Goal: Task Accomplishment & Management: Use online tool/utility

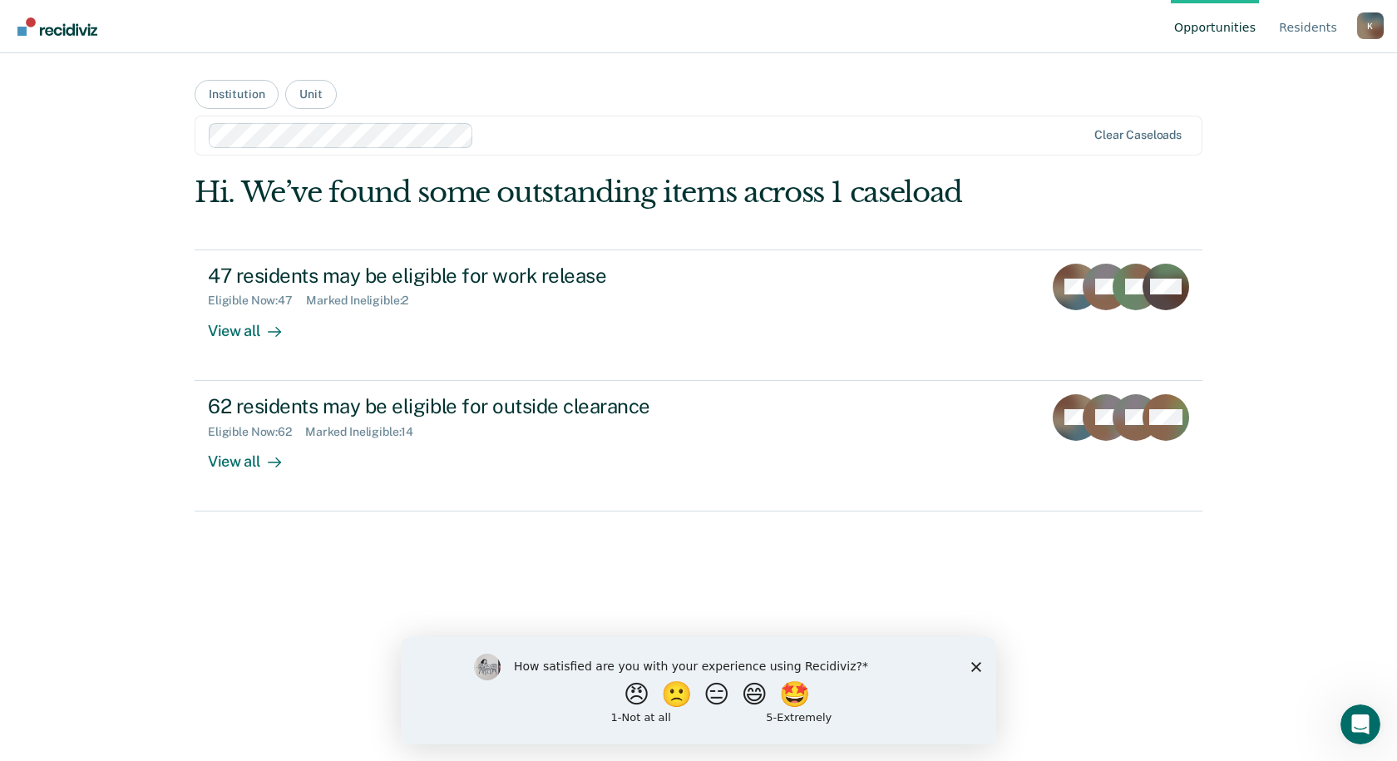
click at [1220, 35] on link "Opportunities" at bounding box center [1215, 26] width 88 height 53
click at [314, 97] on button "Unit" at bounding box center [310, 94] width 51 height 29
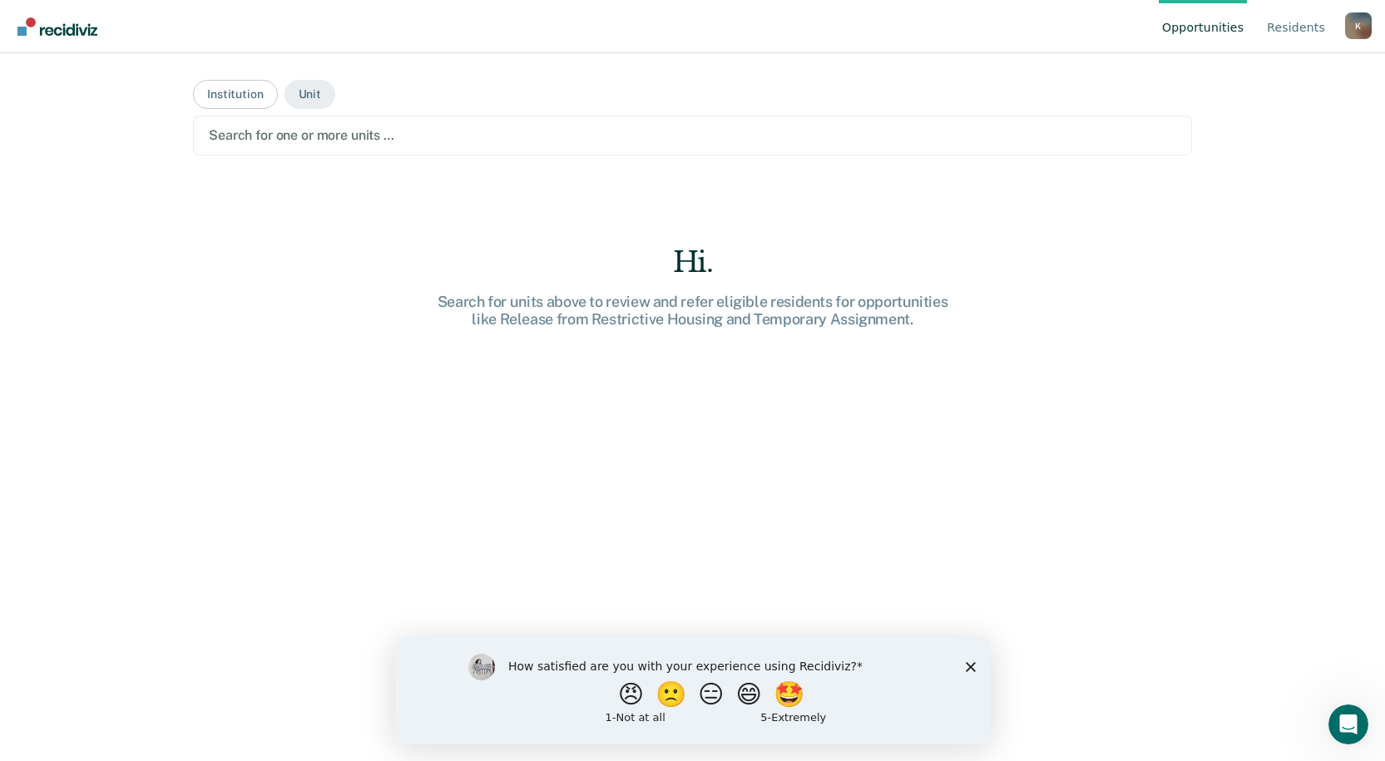
click at [266, 135] on div at bounding box center [692, 135] width 967 height 19
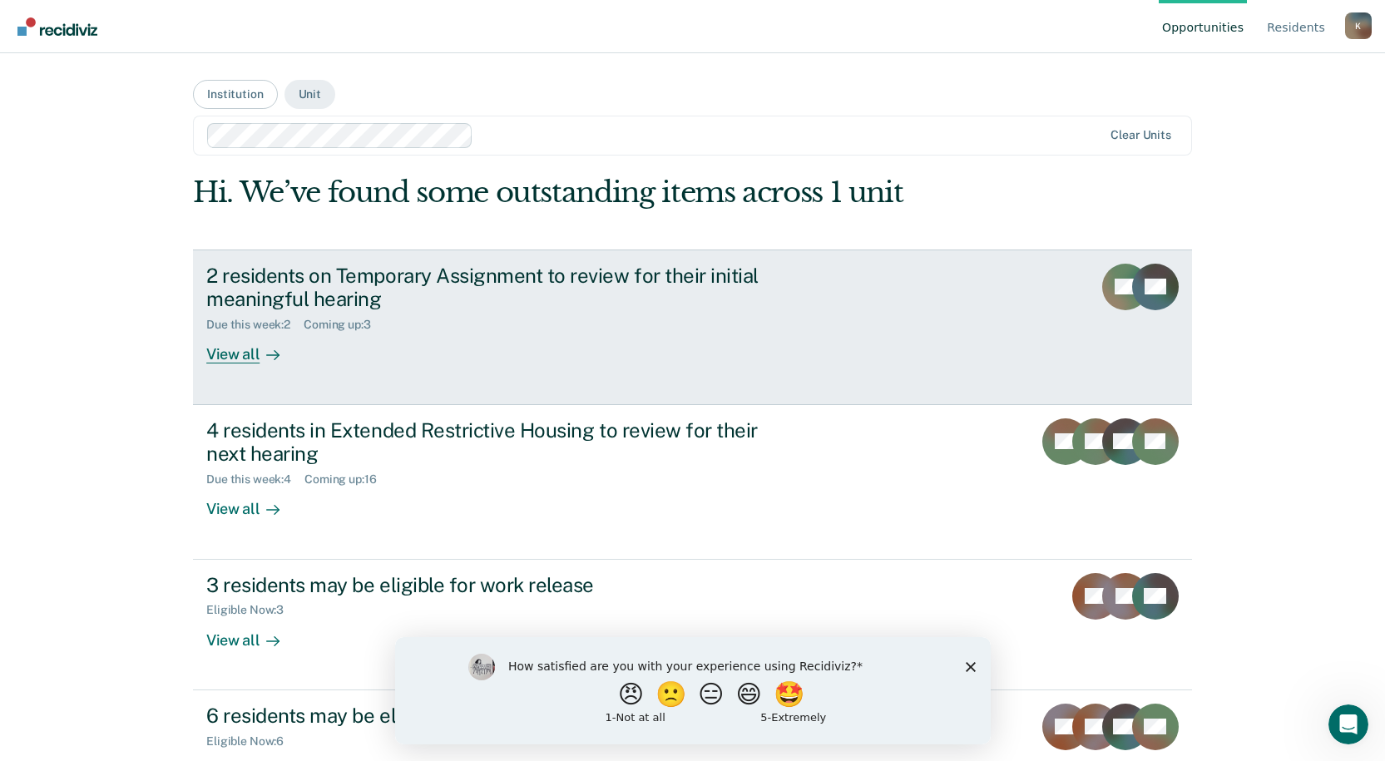
click at [598, 308] on div "2 residents on Temporary Assignment to review for their initial meaningful hear…" at bounding box center [498, 288] width 584 height 48
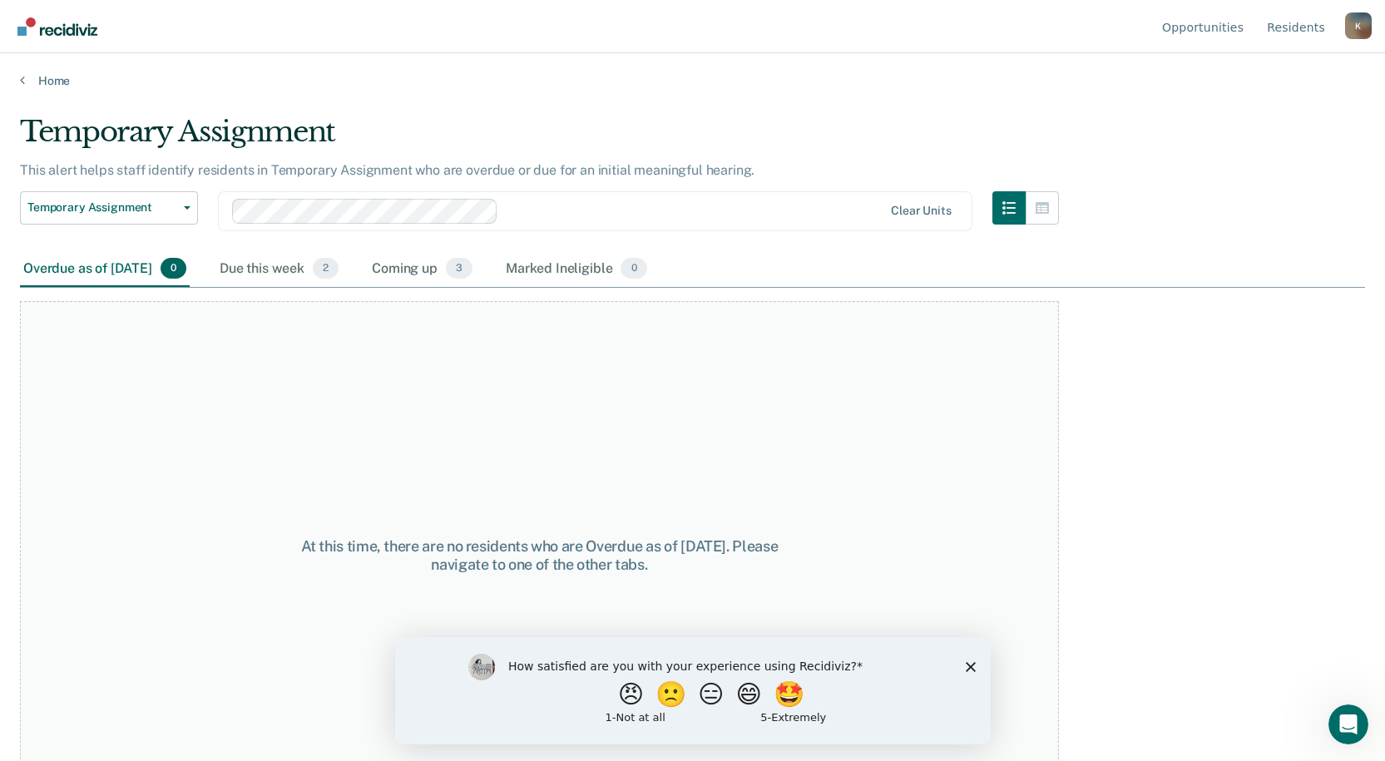
scroll to position [48, 0]
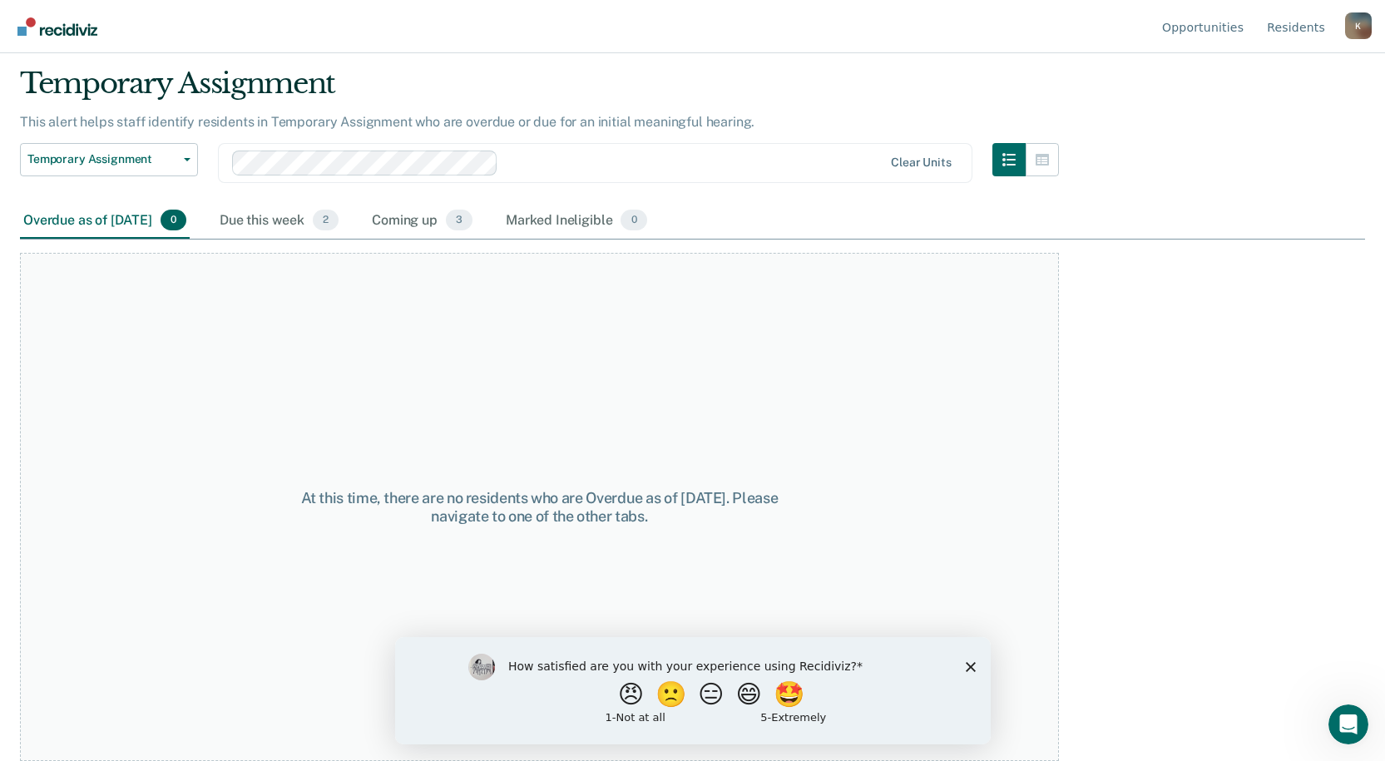
click at [973, 666] on icon "Close survey" at bounding box center [970, 666] width 10 height 10
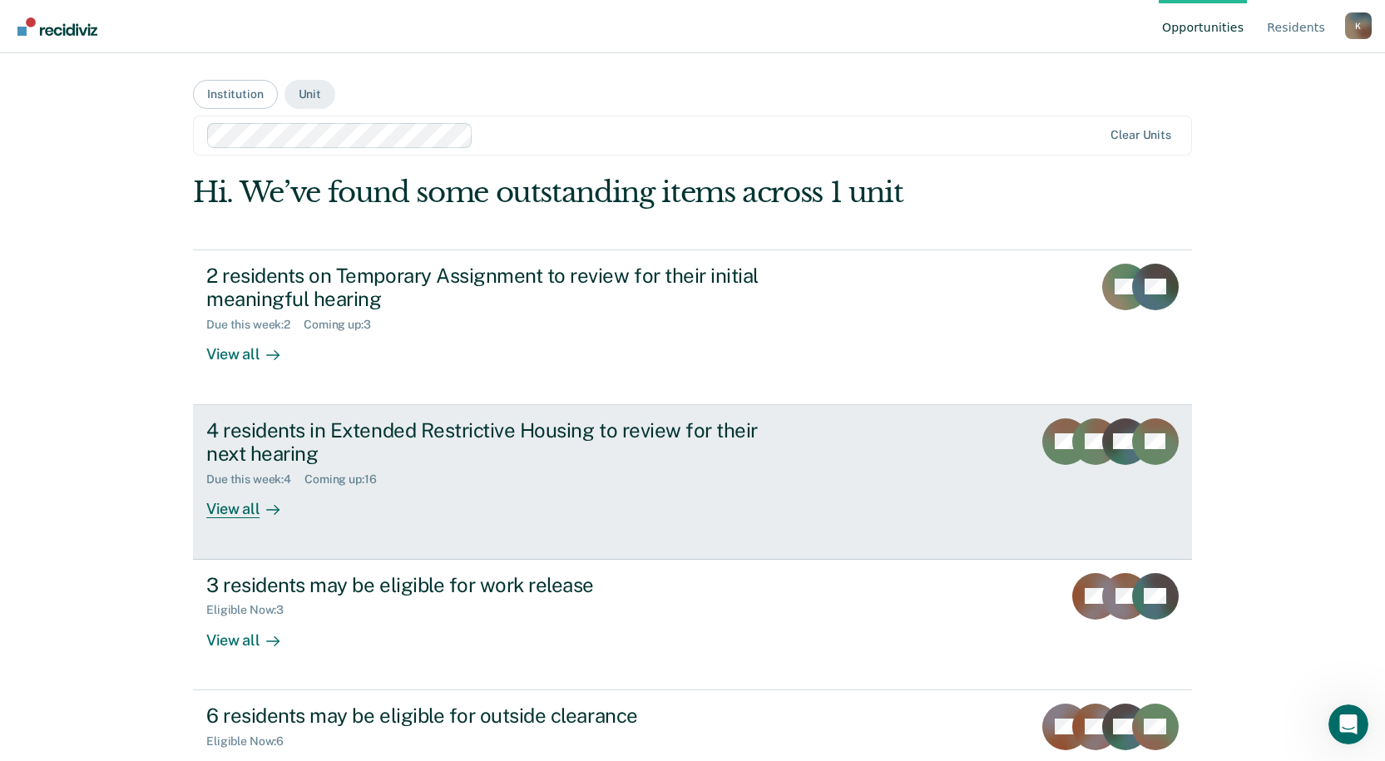
click at [553, 499] on div "4 residents in Extended Restrictive Housing to review for their next hearing Du…" at bounding box center [518, 468] width 624 height 101
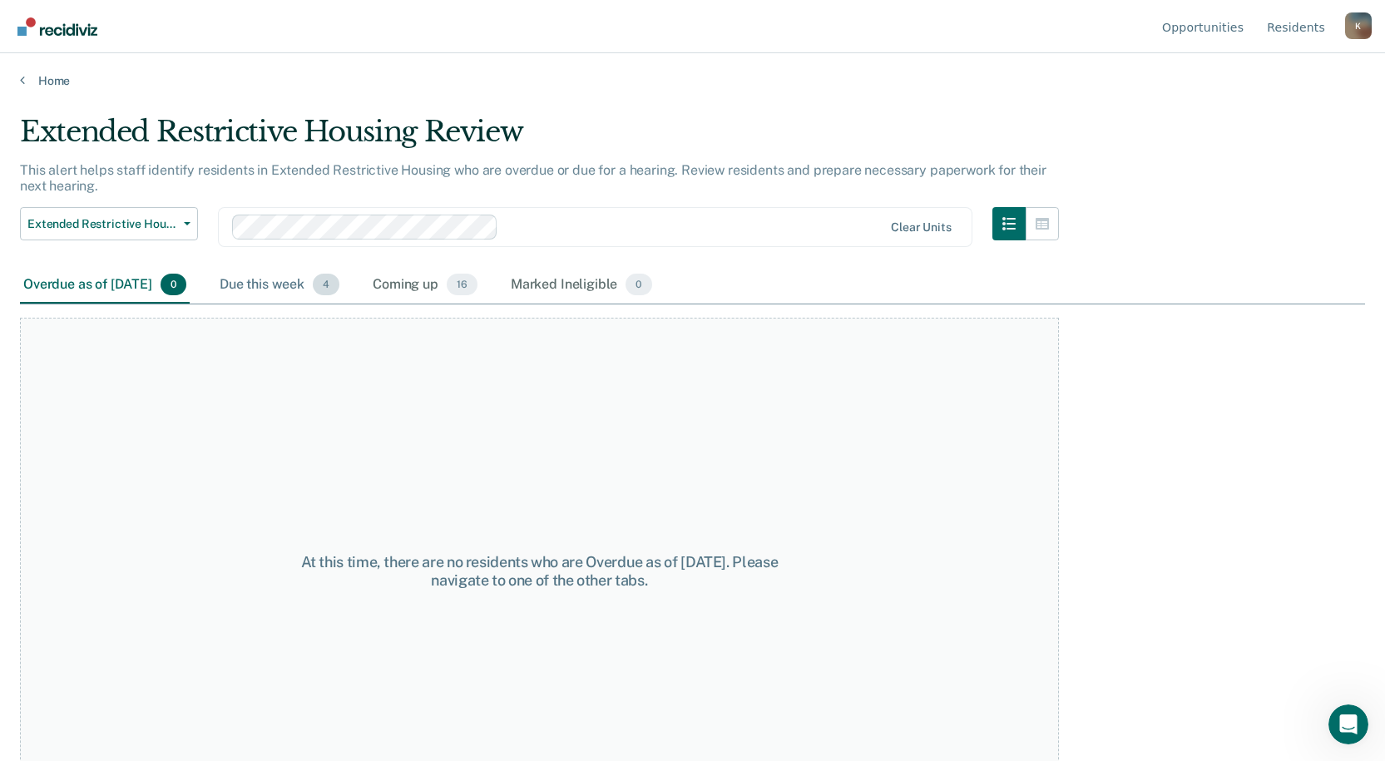
click at [284, 286] on div "Due this week 4" at bounding box center [279, 285] width 126 height 37
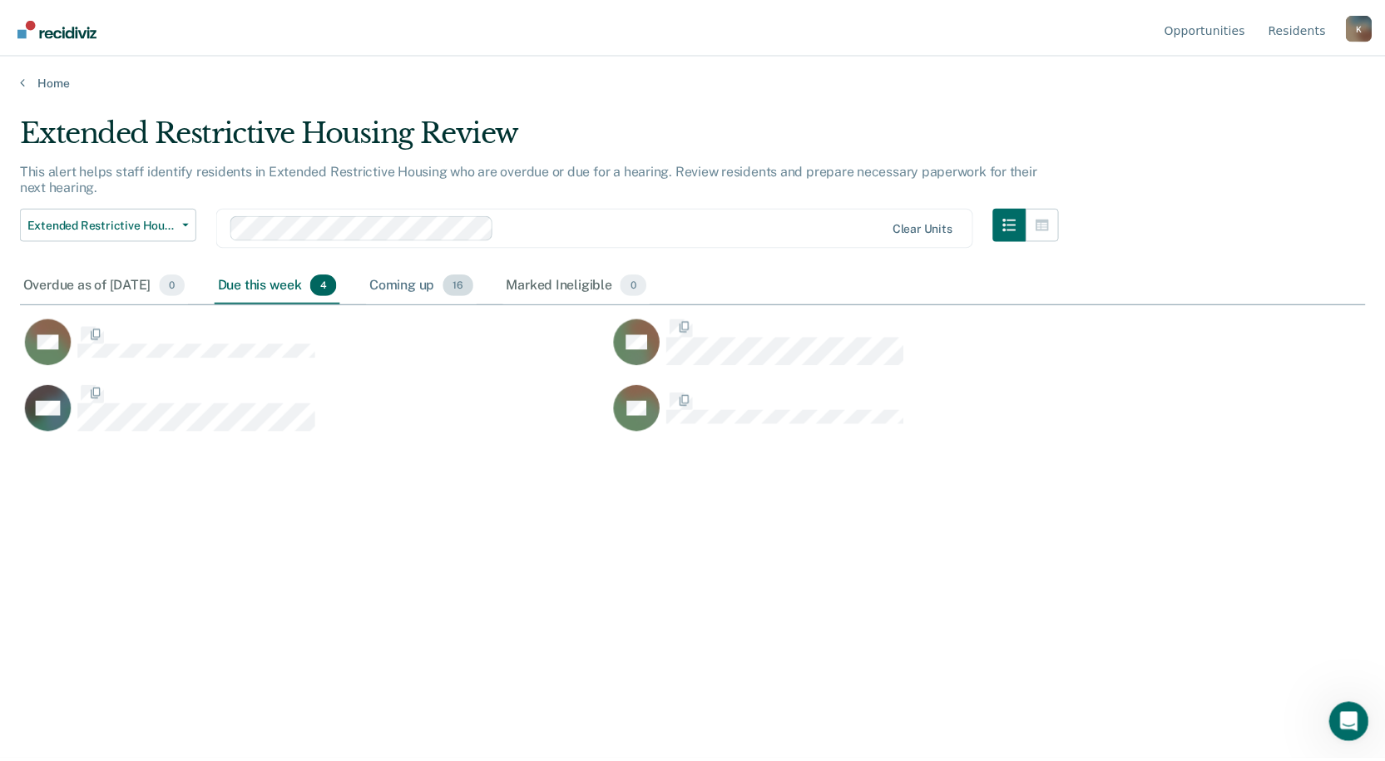
scroll to position [509, 1345]
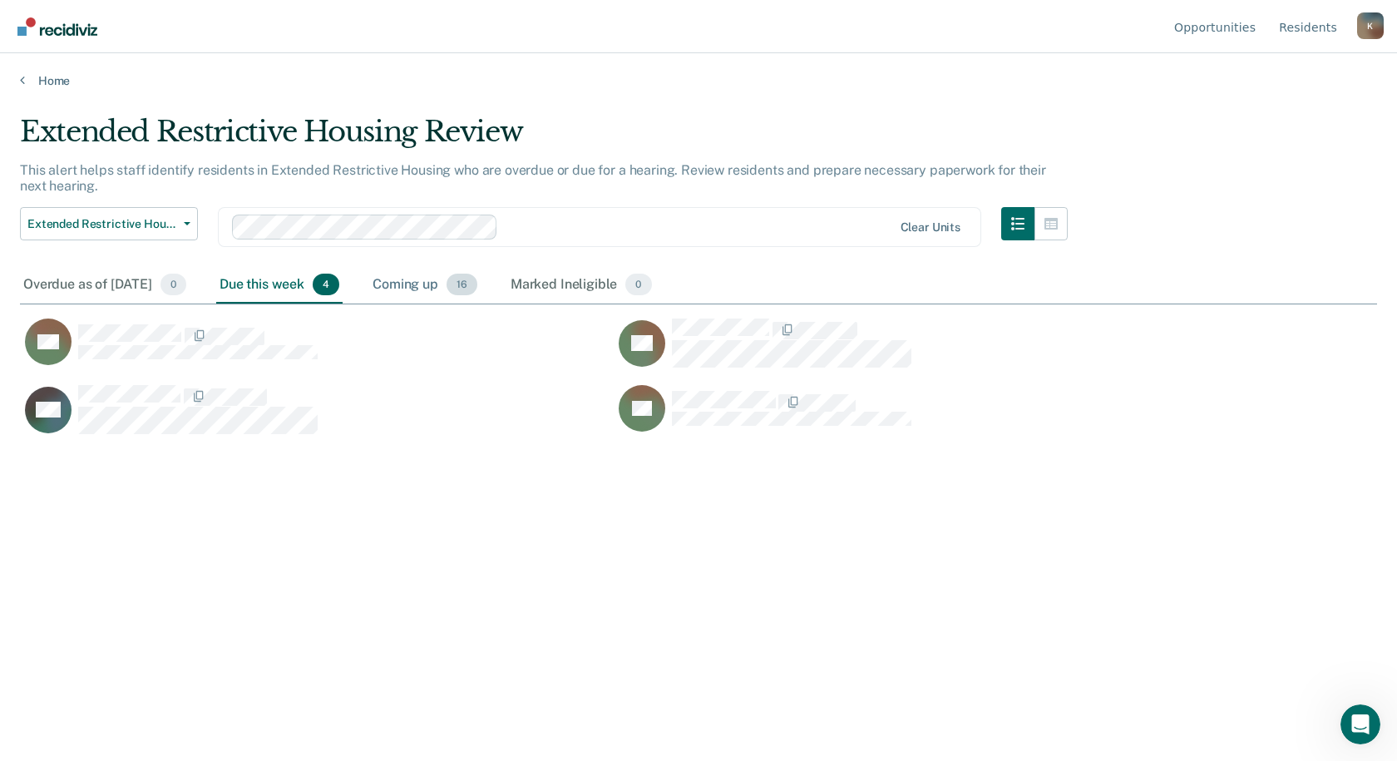
click at [442, 285] on div "Coming up 16" at bounding box center [424, 285] width 111 height 37
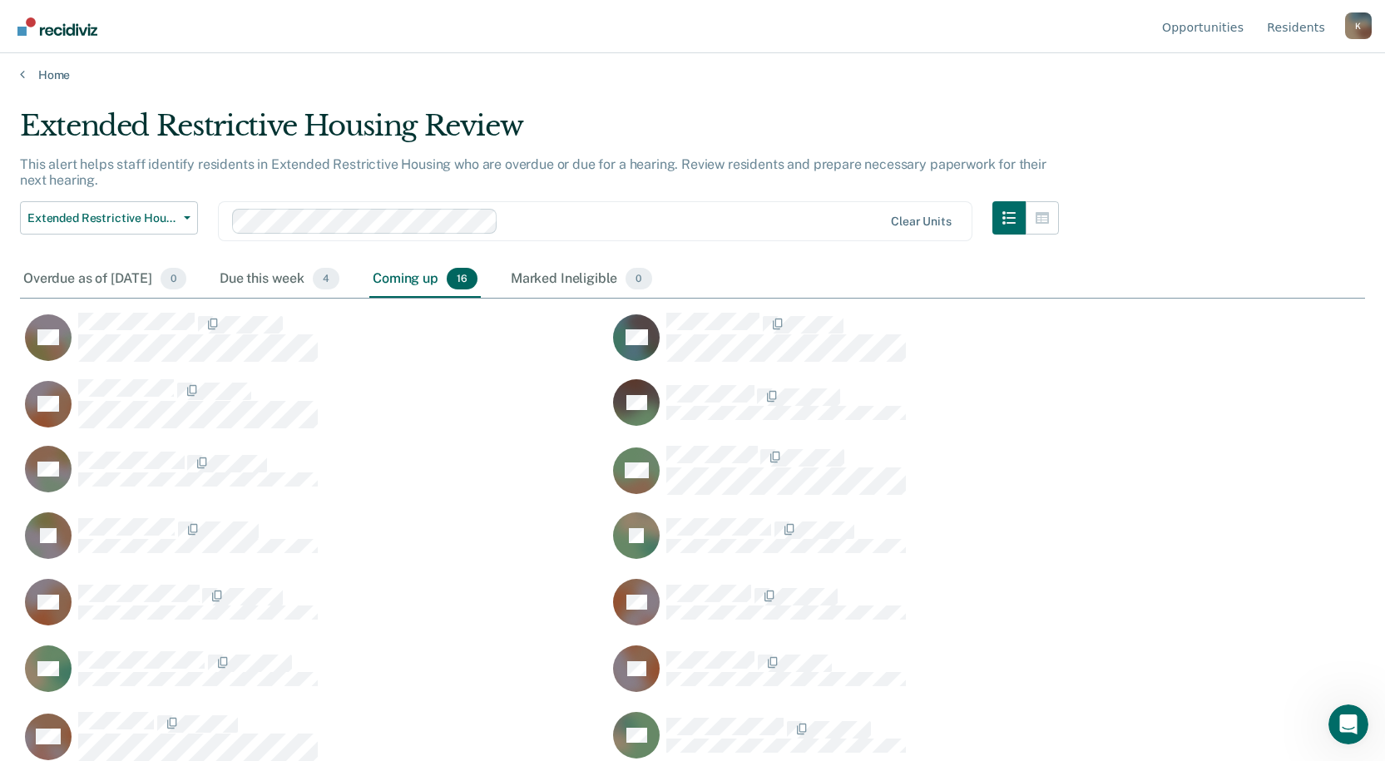
scroll to position [0, 0]
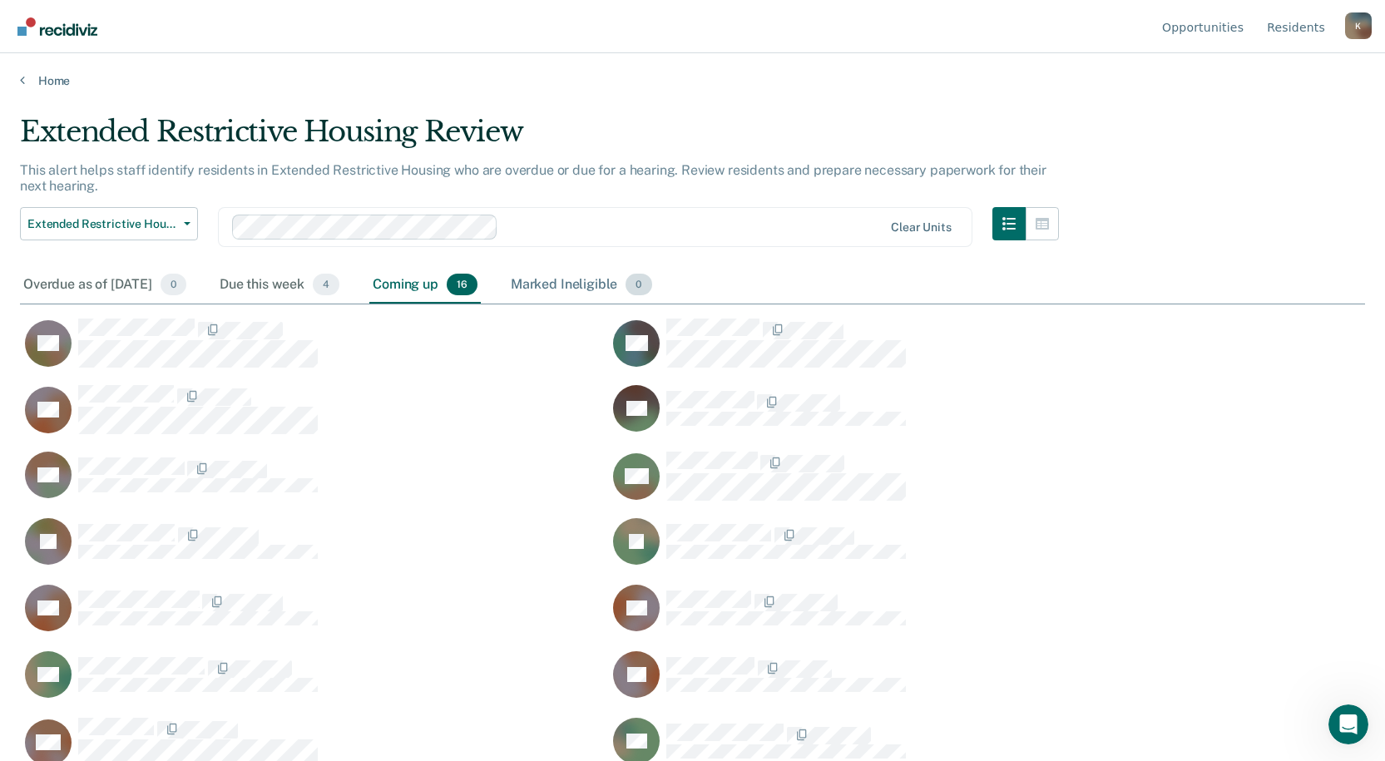
click at [606, 267] on div "Marked Ineligible 0" at bounding box center [581, 285] width 148 height 37
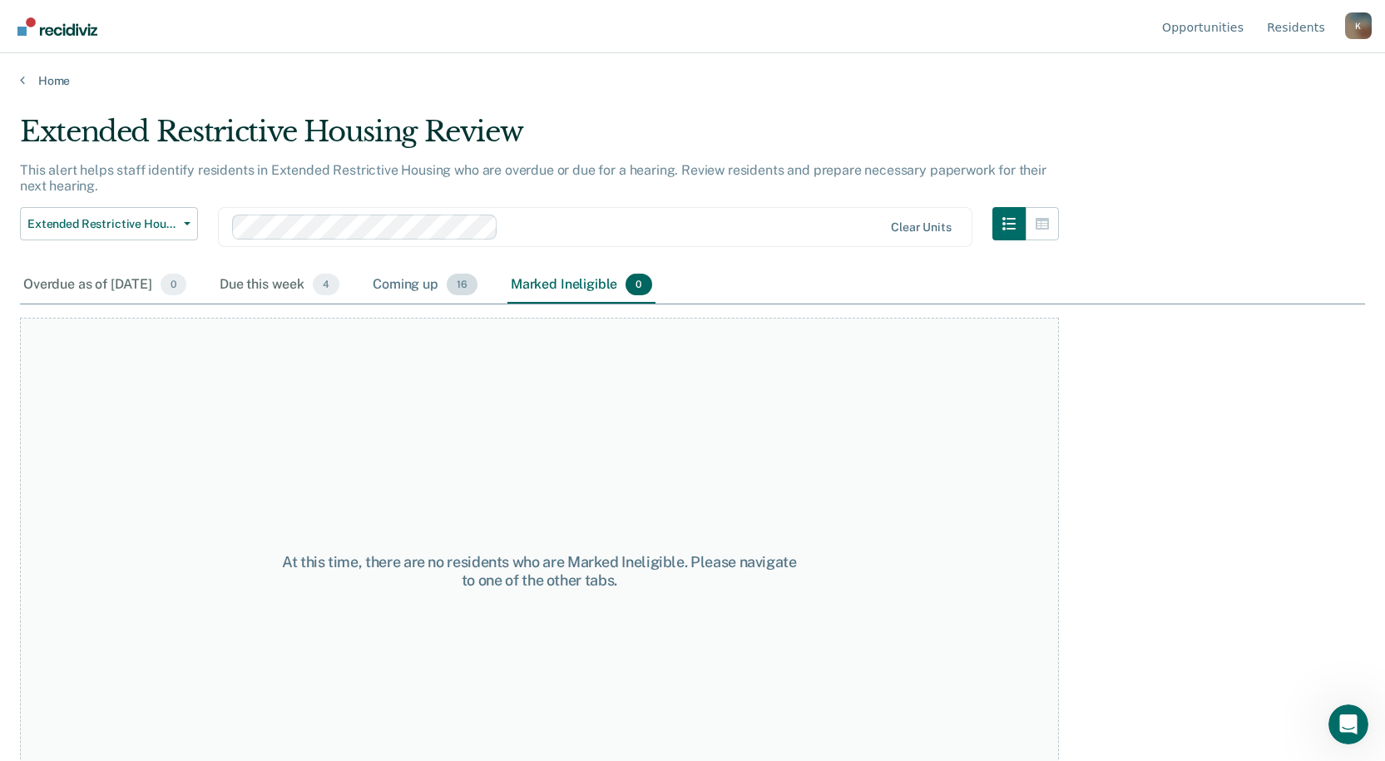
click at [425, 284] on div "Coming up 16" at bounding box center [424, 285] width 111 height 37
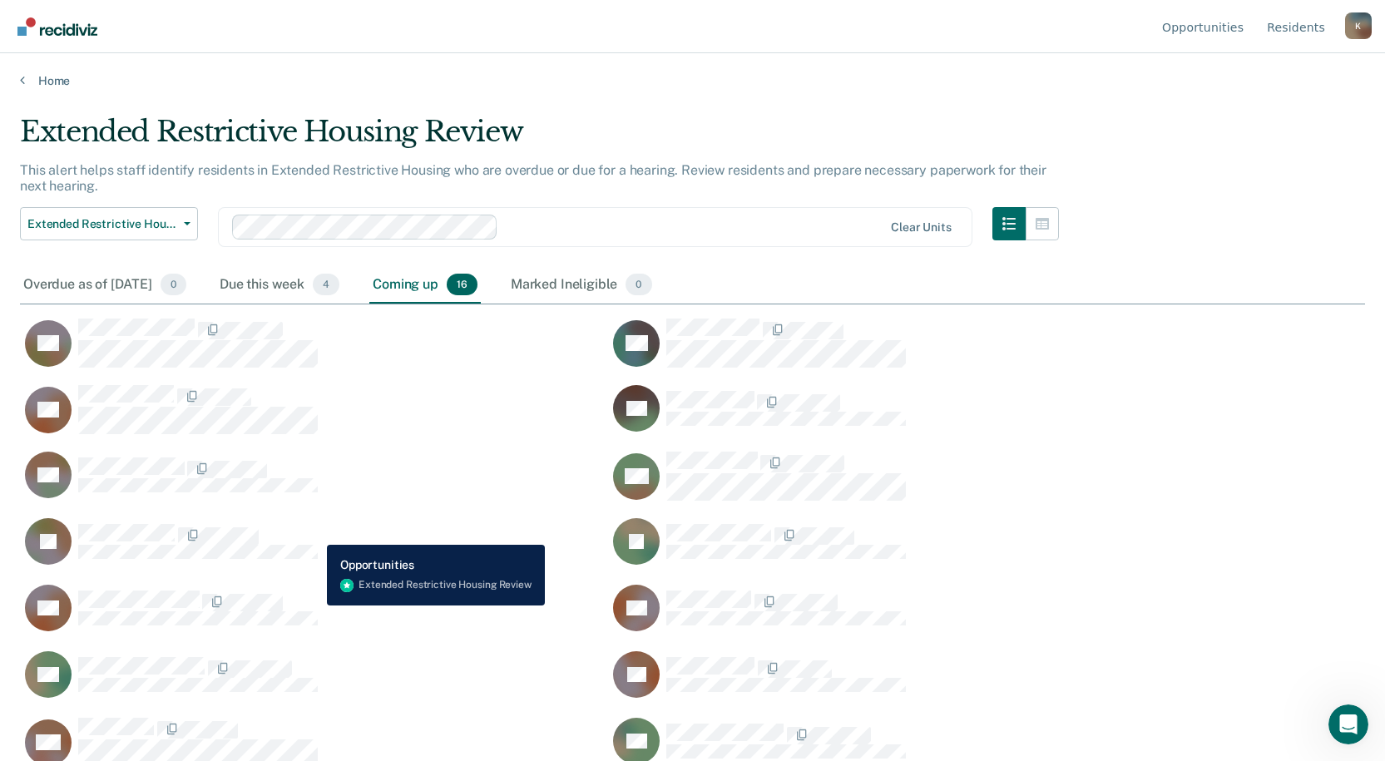
scroll to position [89, 0]
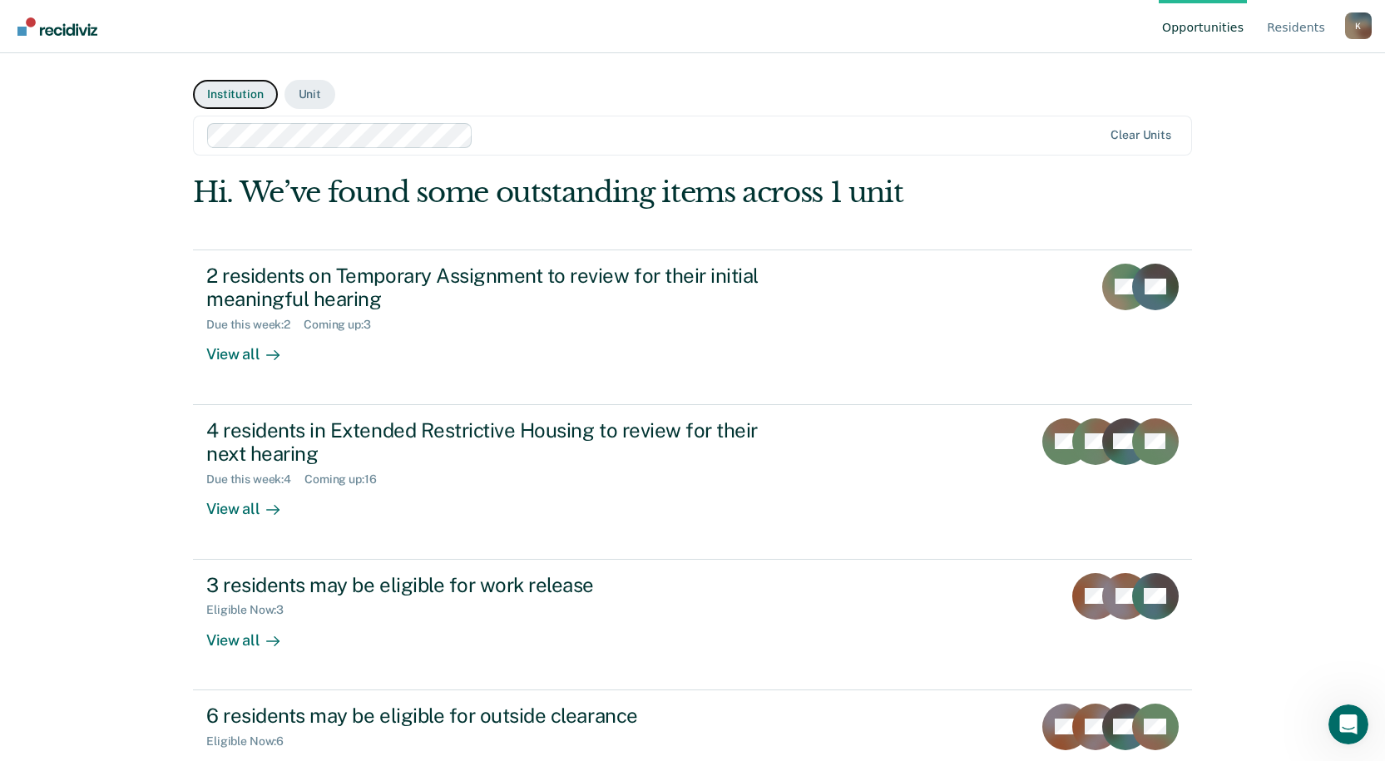
click at [222, 83] on button "Institution" at bounding box center [235, 94] width 84 height 29
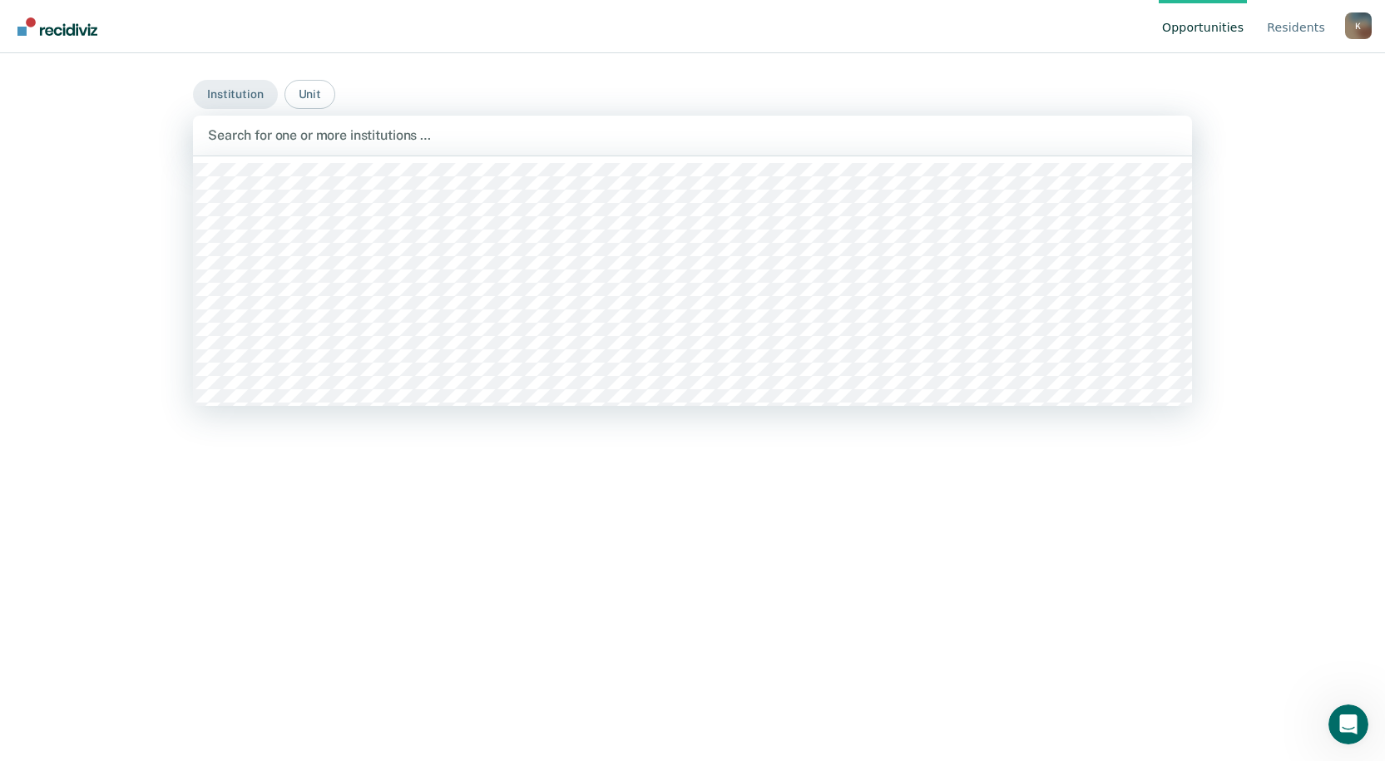
click at [274, 148] on div "Search for one or more institutions …" at bounding box center [692, 136] width 999 height 40
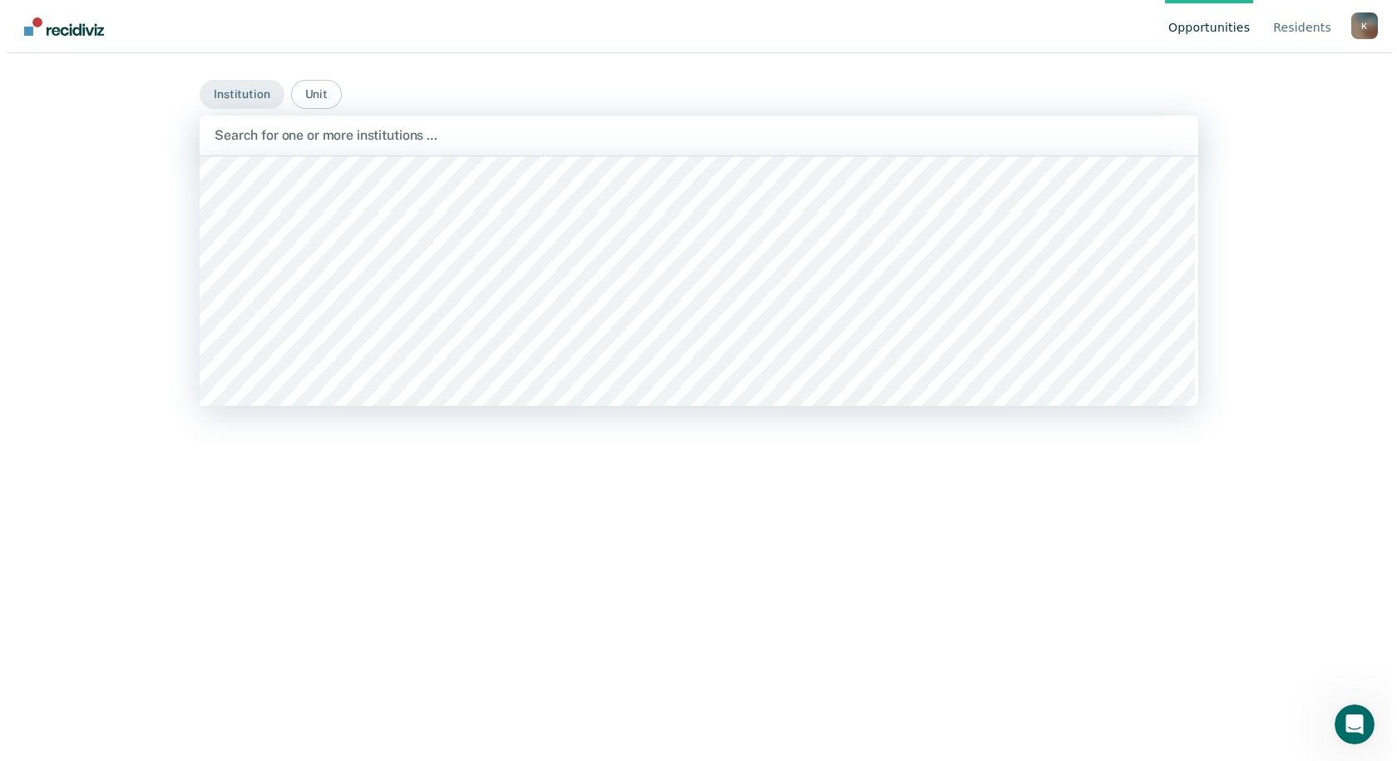
scroll to position [4159, 0]
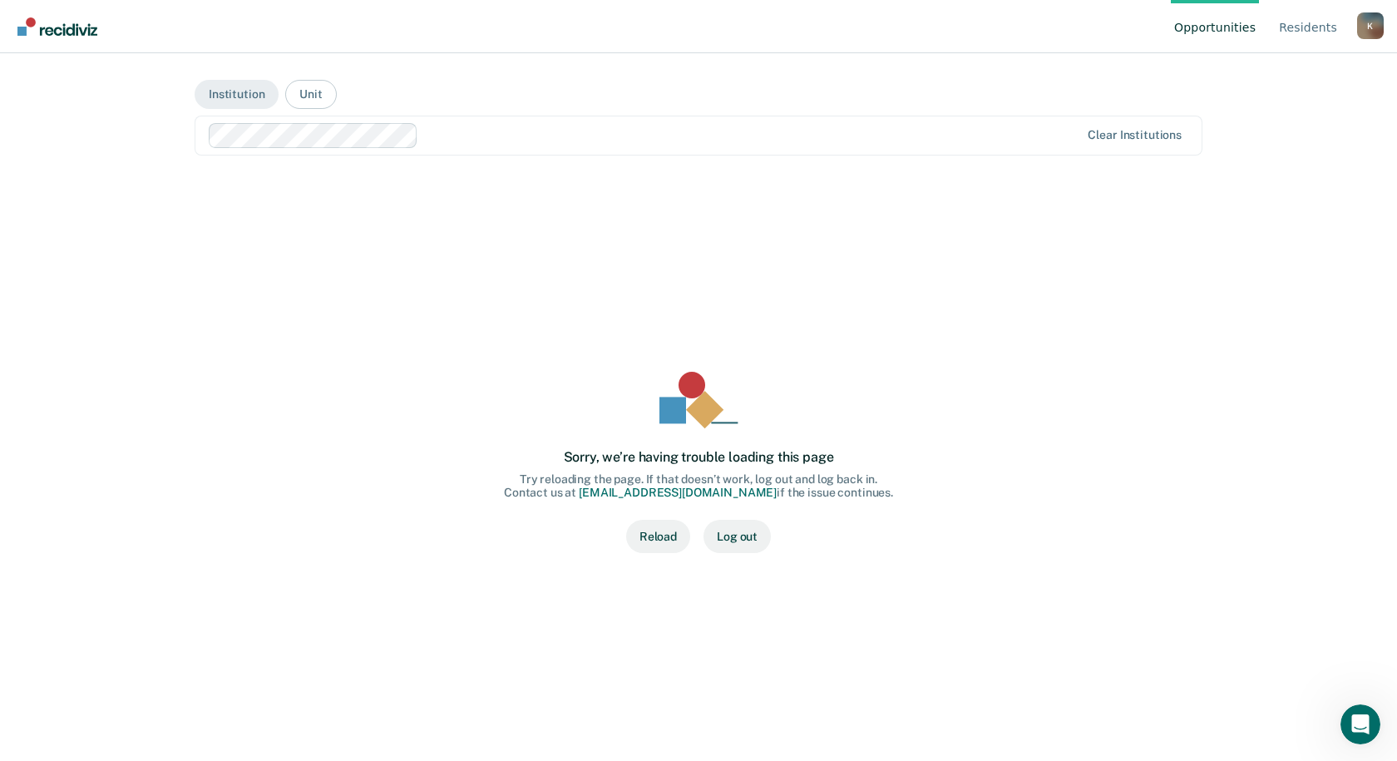
click at [665, 539] on button "Reload" at bounding box center [658, 536] width 64 height 33
drag, startPoint x: 1397, startPoint y: 17, endPoint x: 1038, endPoint y: 358, distance: 494.2
click at [1038, 358] on div "Sorry, we’re having trouble loading this page Try reloading the page. If that d…" at bounding box center [698, 463] width 955 height 522
click at [1317, 24] on link "Resident s" at bounding box center [1308, 26] width 65 height 53
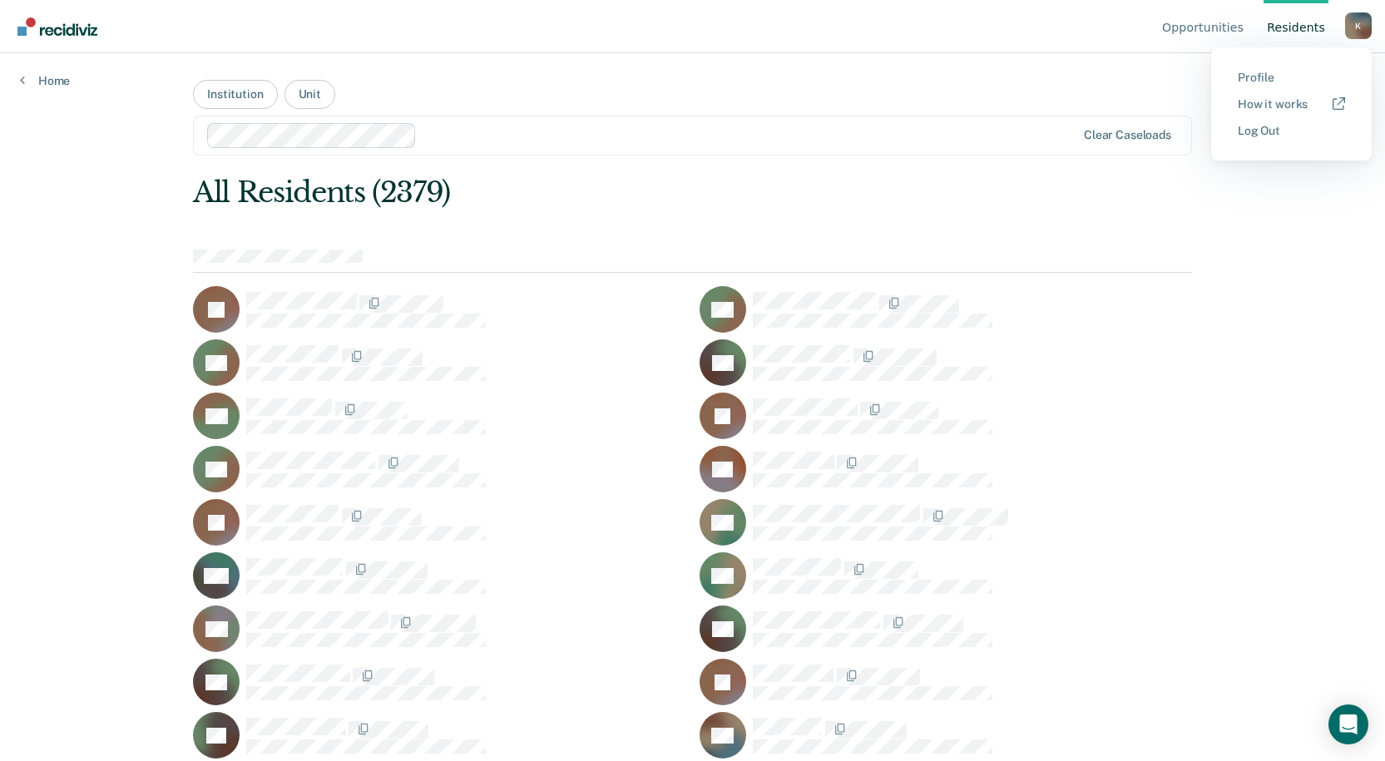
click at [777, 95] on main "Institution Unit Clear caseloads All Residents (2379) JA [GEOGRAPHIC_DATA] [GEO…" at bounding box center [692, 387] width 1039 height 668
drag, startPoint x: 1387, startPoint y: 0, endPoint x: 593, endPoint y: 205, distance: 819.7
click at [593, 205] on div "All Residents (2379)" at bounding box center [592, 192] width 799 height 34
click at [1301, 35] on link "Resident s" at bounding box center [1295, 26] width 65 height 53
click at [1299, 26] on link "Resident s" at bounding box center [1295, 26] width 65 height 53
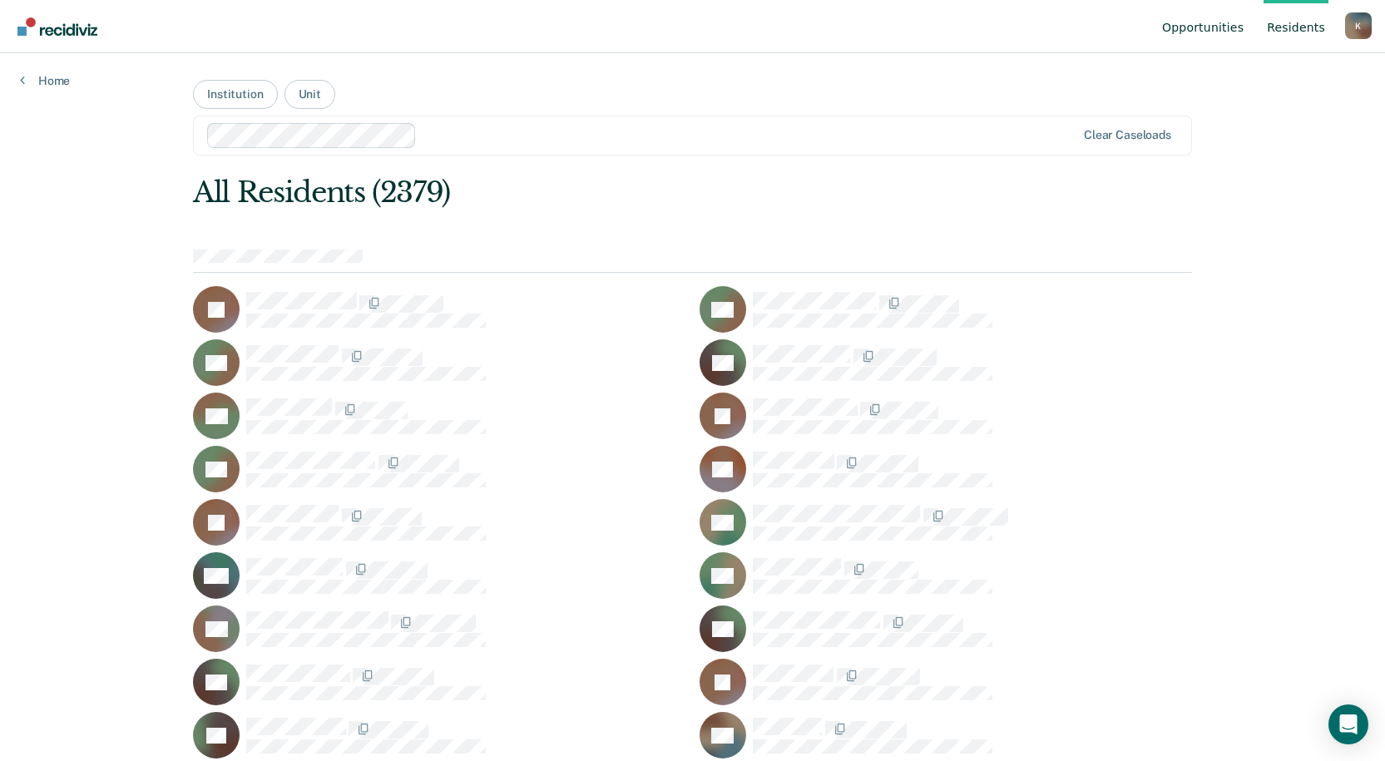
click at [1215, 31] on link "Opportunities" at bounding box center [1203, 26] width 88 height 53
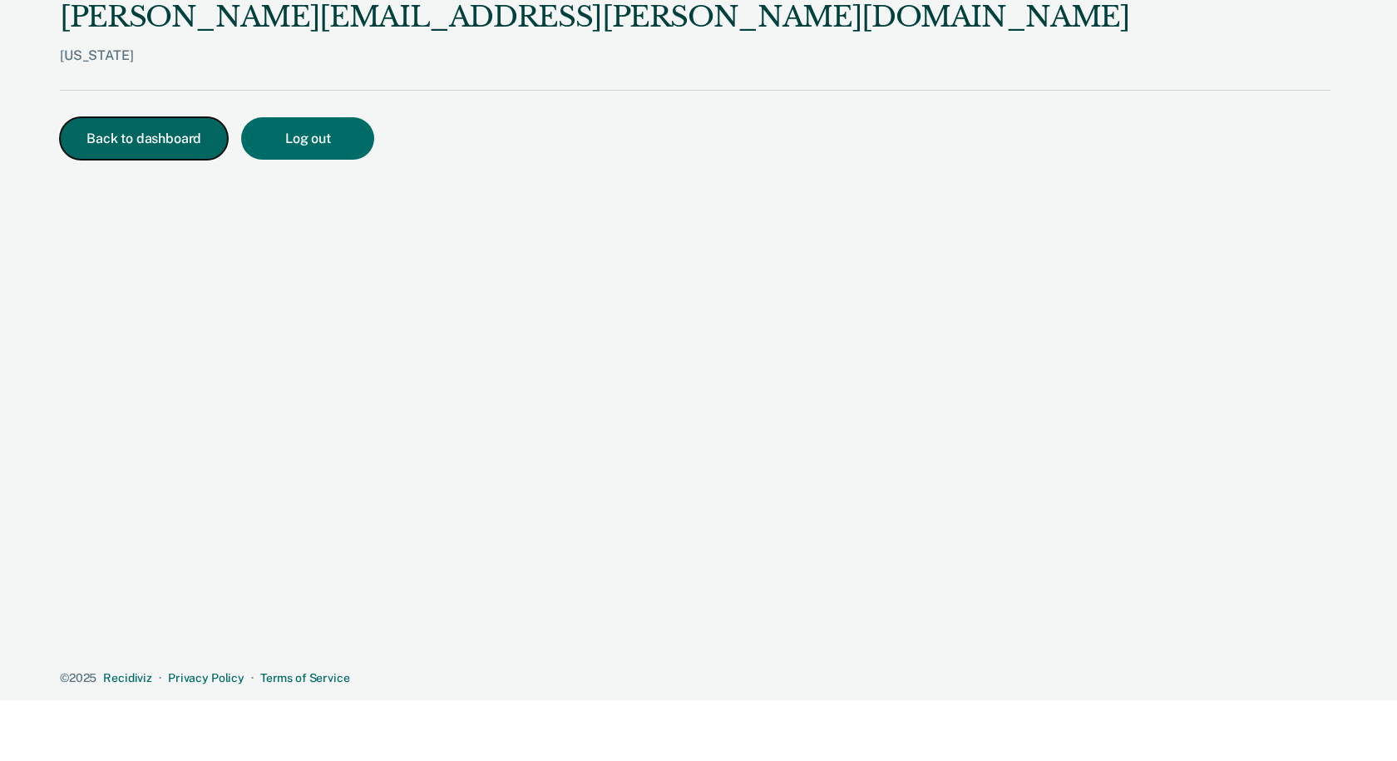
click at [153, 142] on button "Back to dashboard" at bounding box center [144, 138] width 168 height 42
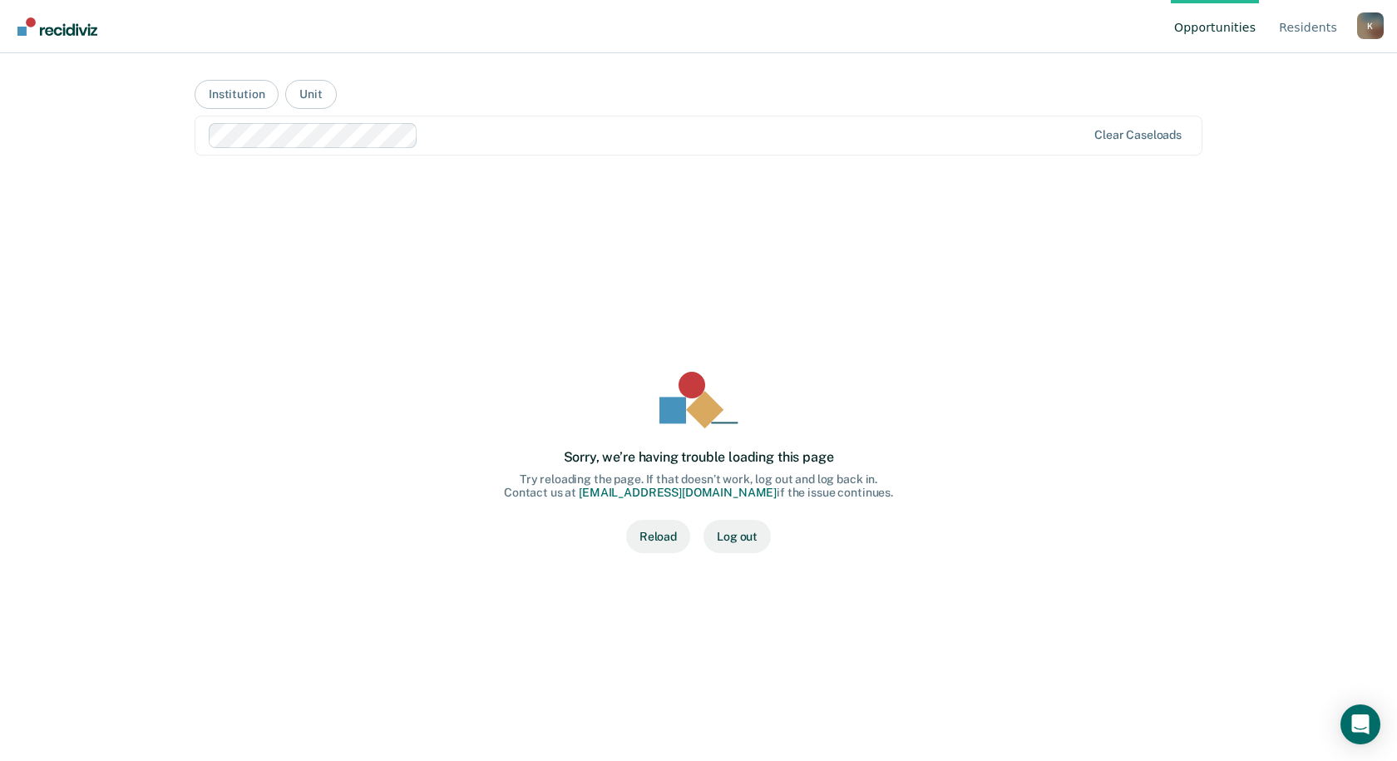
click at [653, 540] on button "Reload" at bounding box center [658, 536] width 64 height 33
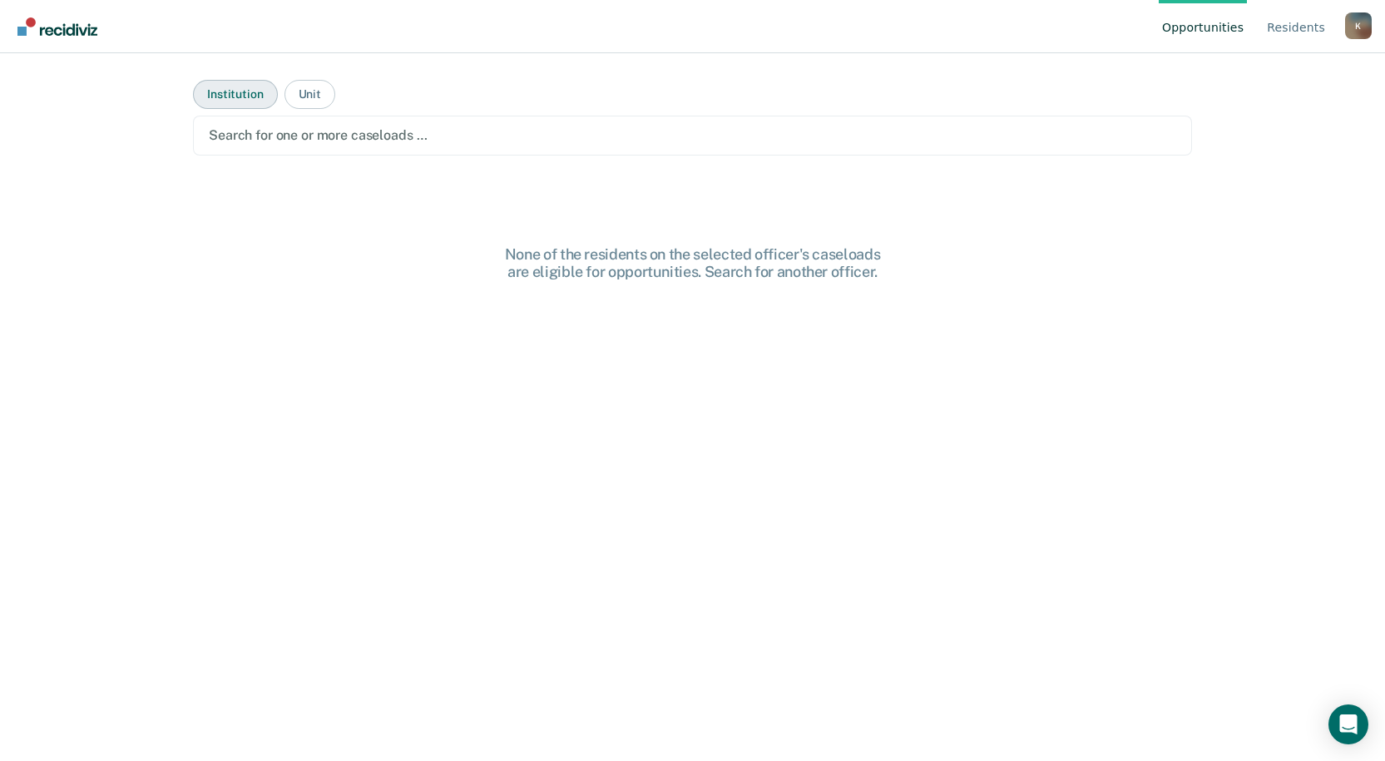
click at [245, 99] on button "Institution" at bounding box center [235, 94] width 84 height 29
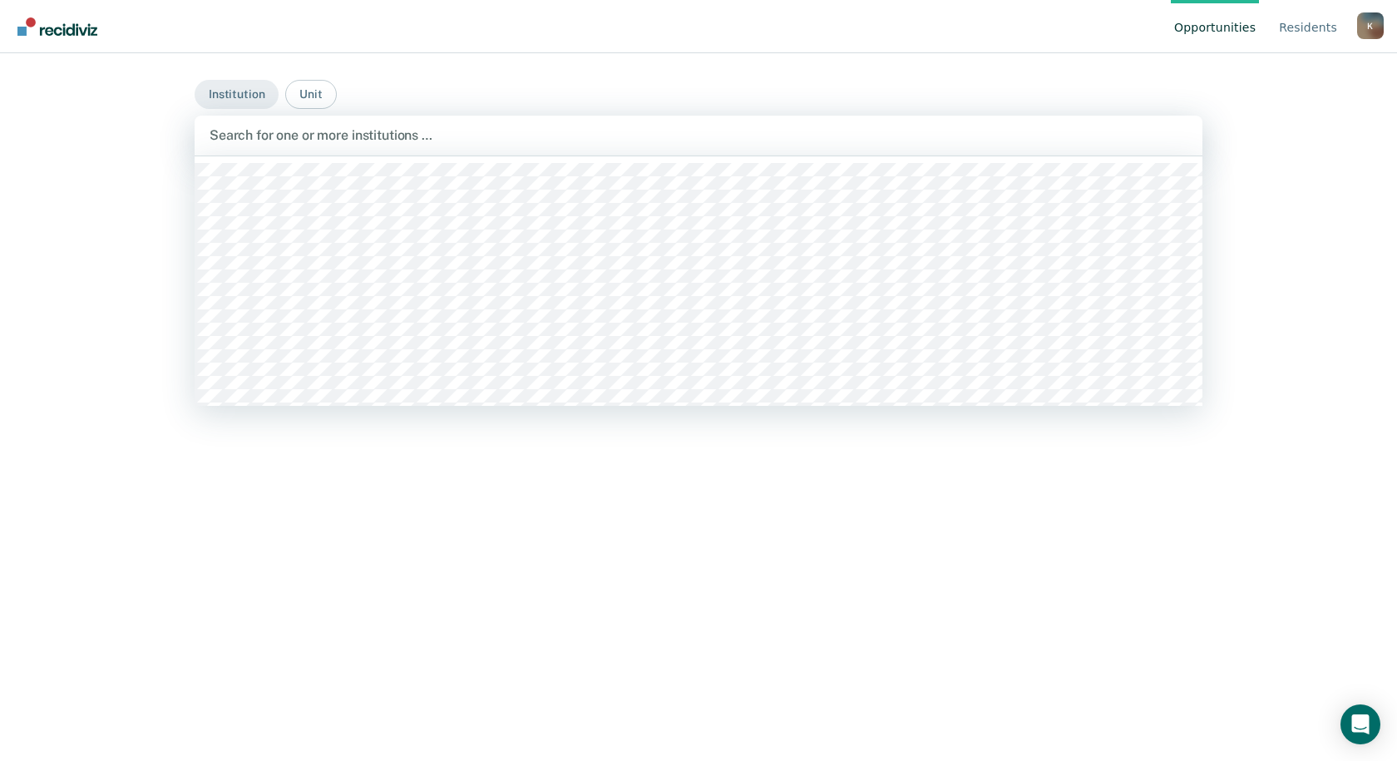
click at [314, 135] on div at bounding box center [699, 135] width 978 height 19
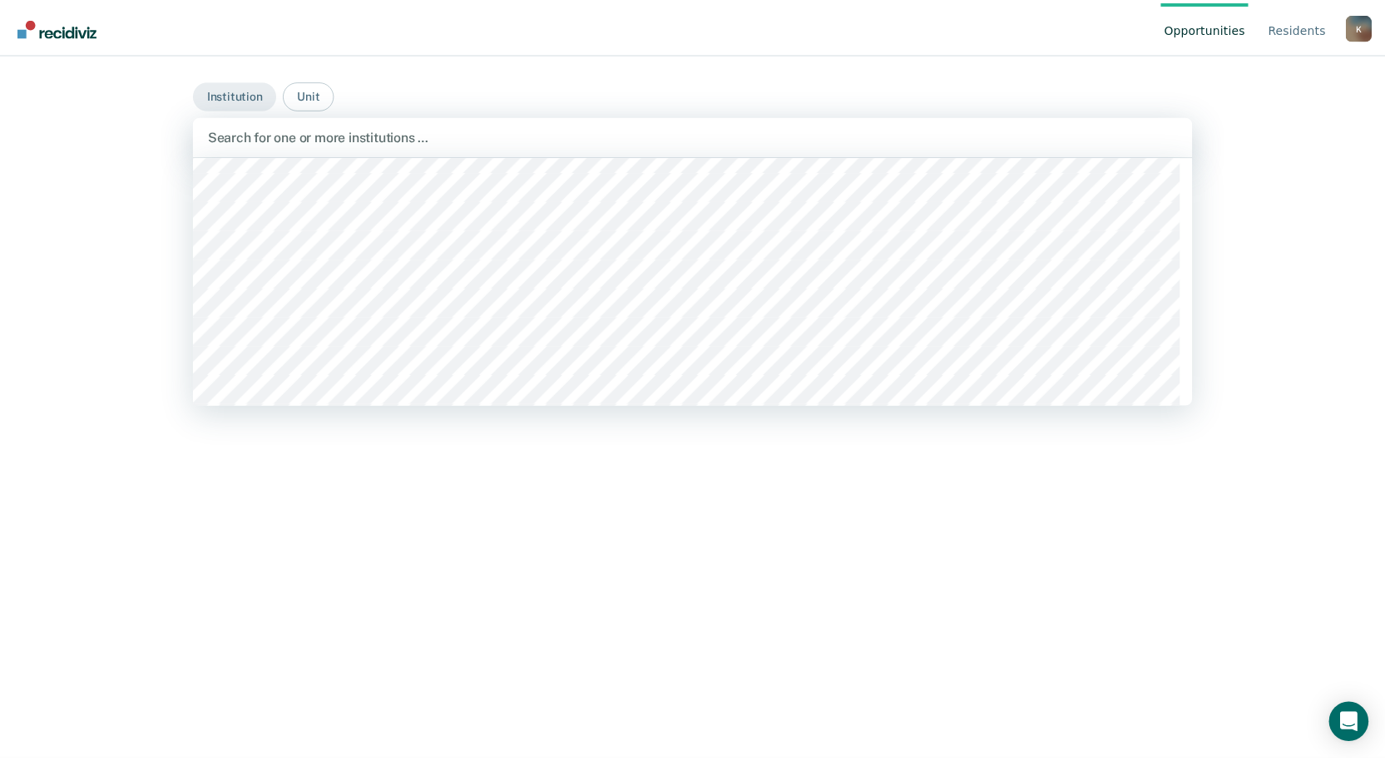
scroll to position [4658, 0]
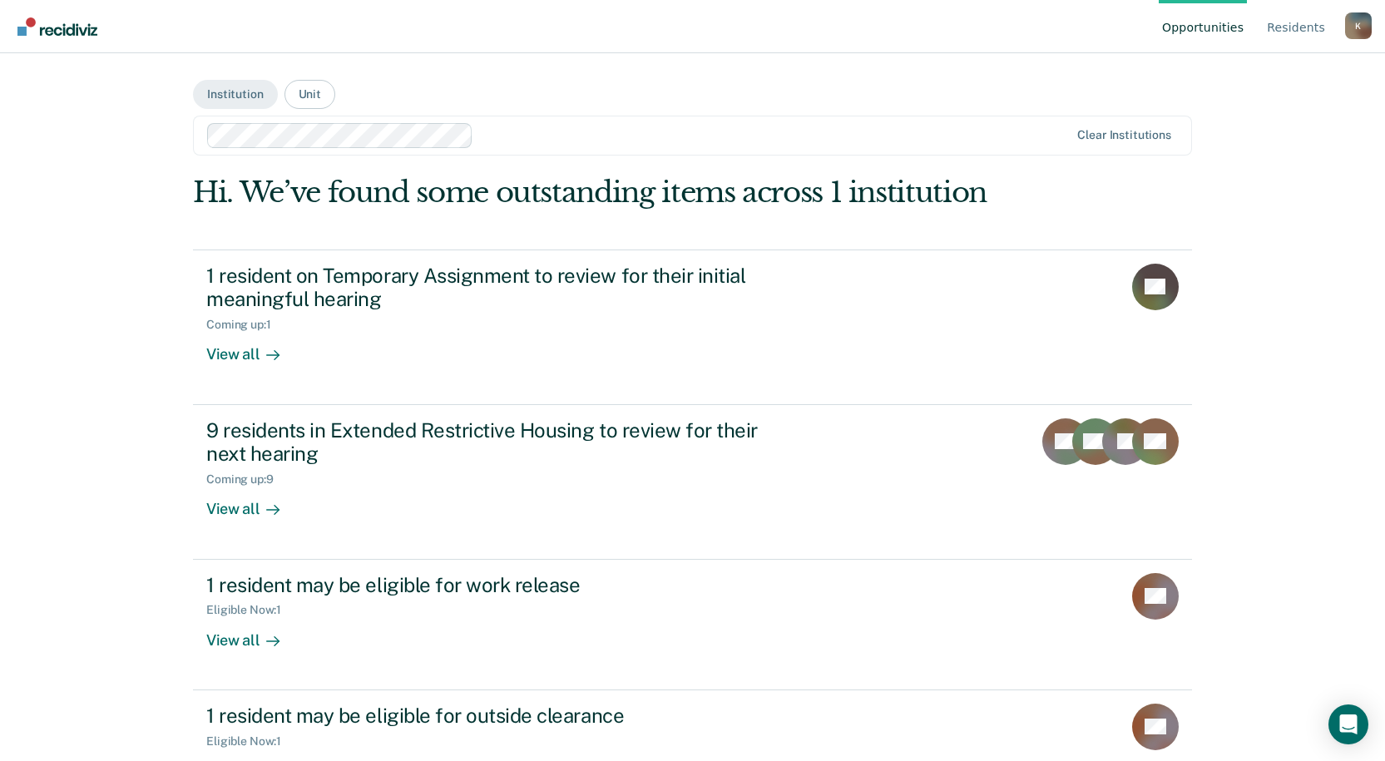
click at [1362, 32] on div "K" at bounding box center [1358, 25] width 27 height 27
click at [1295, 34] on link "Resident s" at bounding box center [1295, 26] width 65 height 53
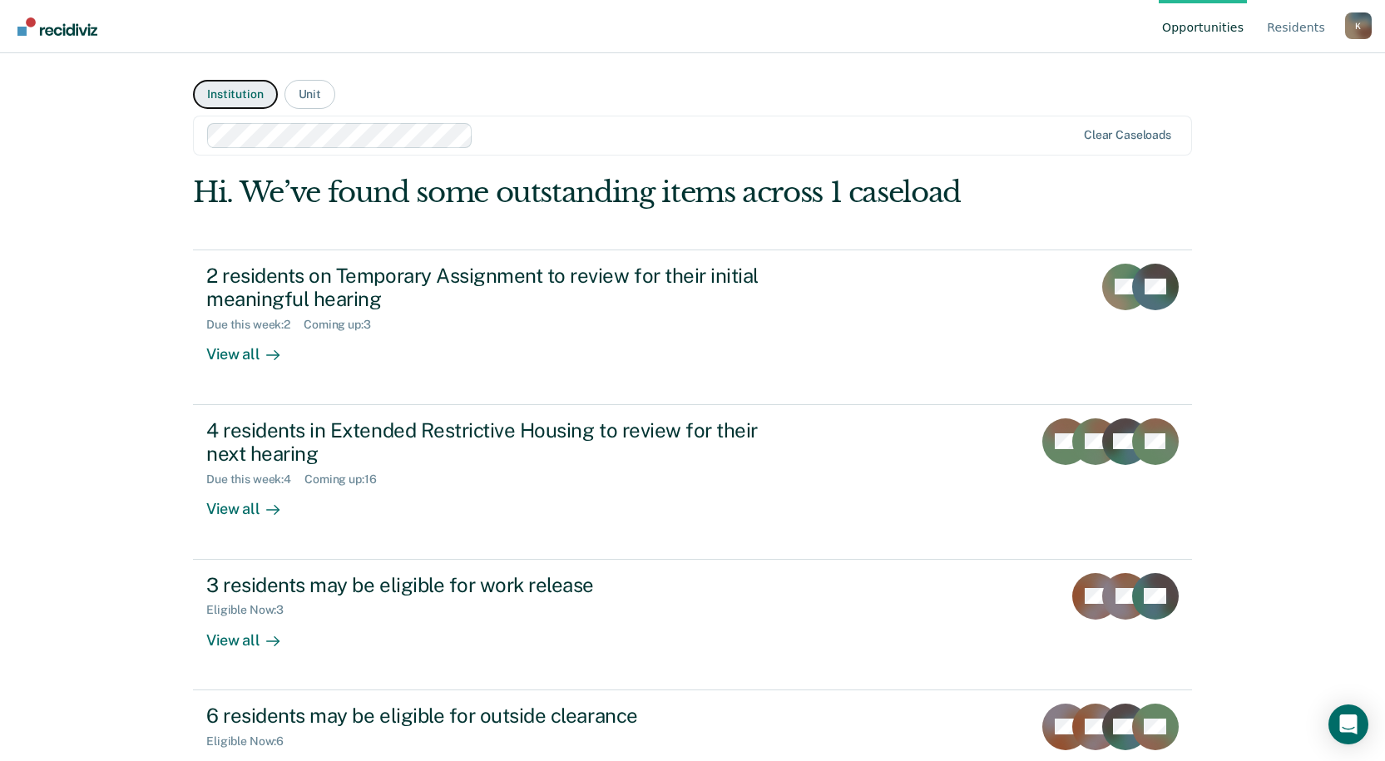
click at [248, 99] on button "Institution" at bounding box center [235, 94] width 84 height 29
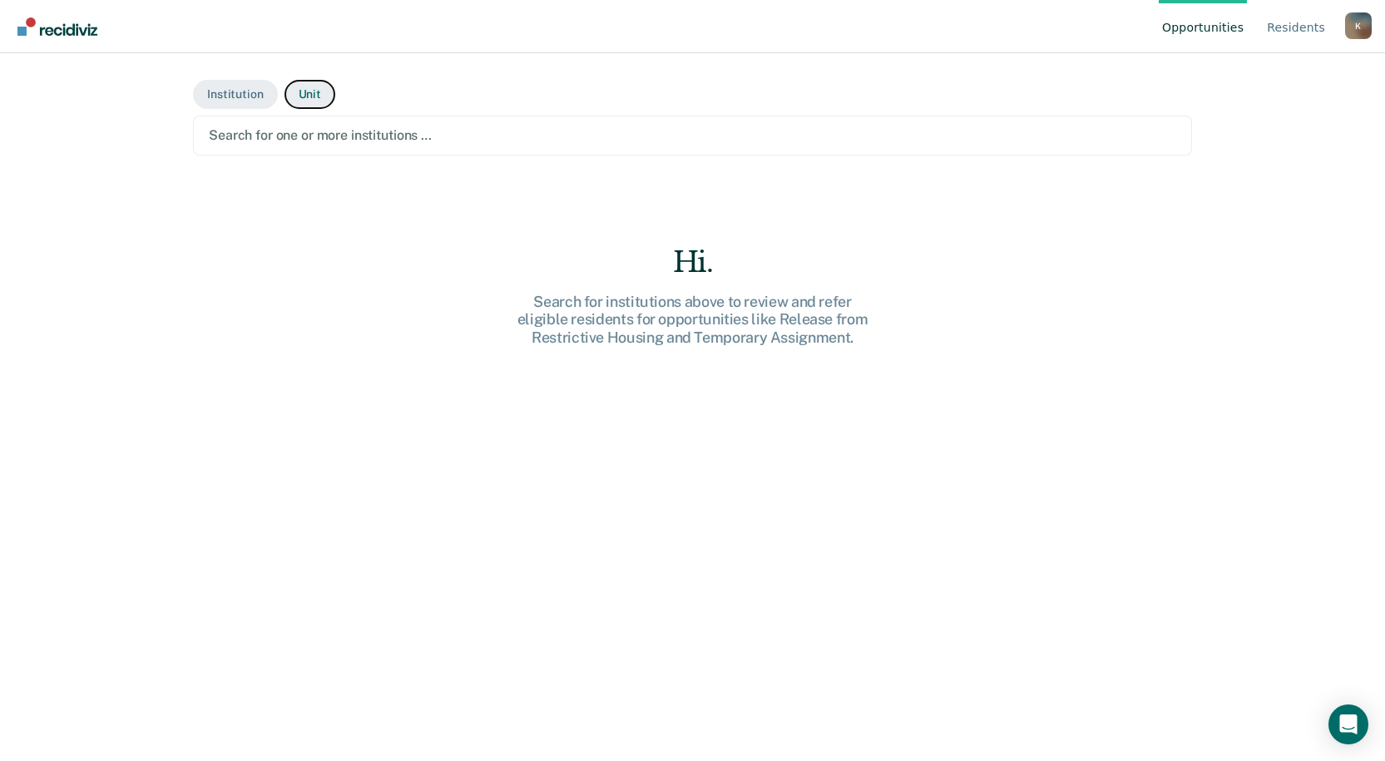
click at [296, 89] on button "Unit" at bounding box center [309, 94] width 51 height 29
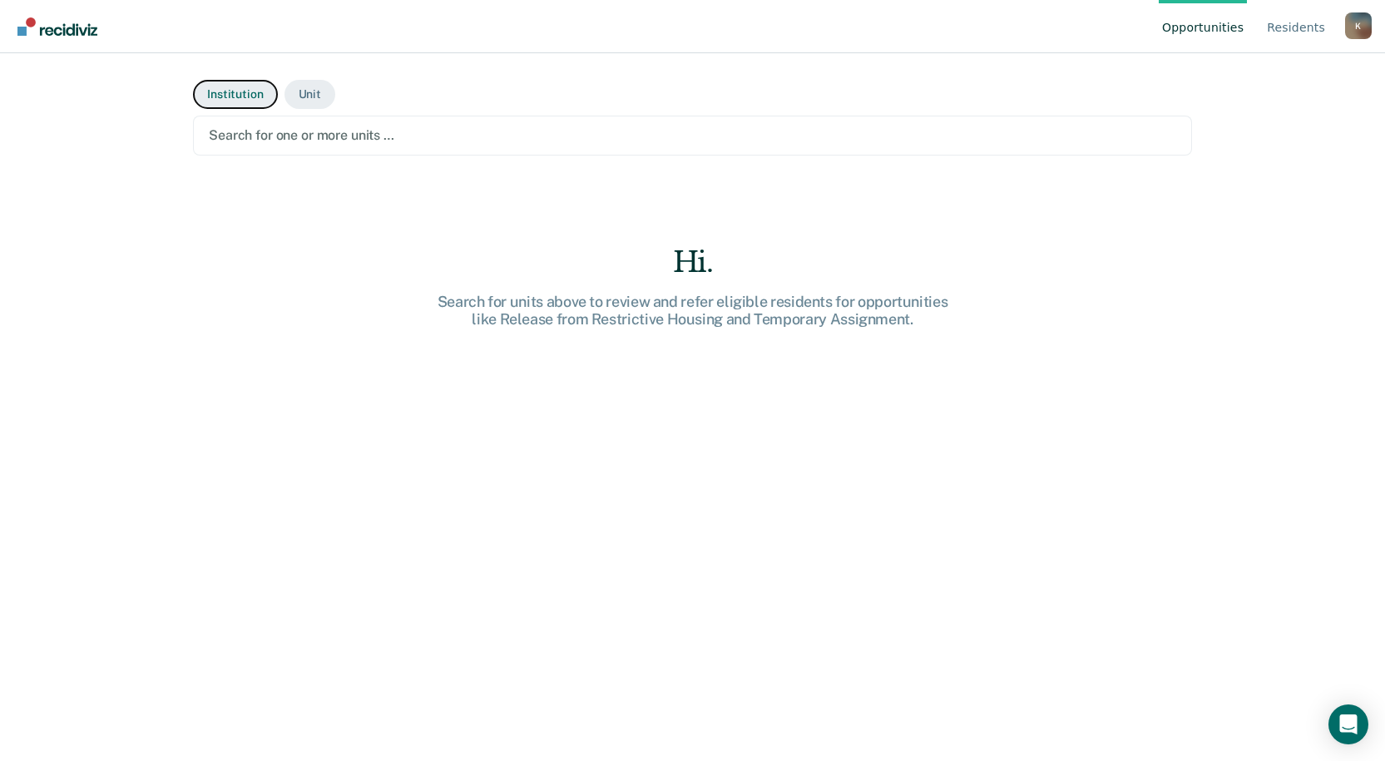
click at [219, 104] on button "Institution" at bounding box center [235, 94] width 84 height 29
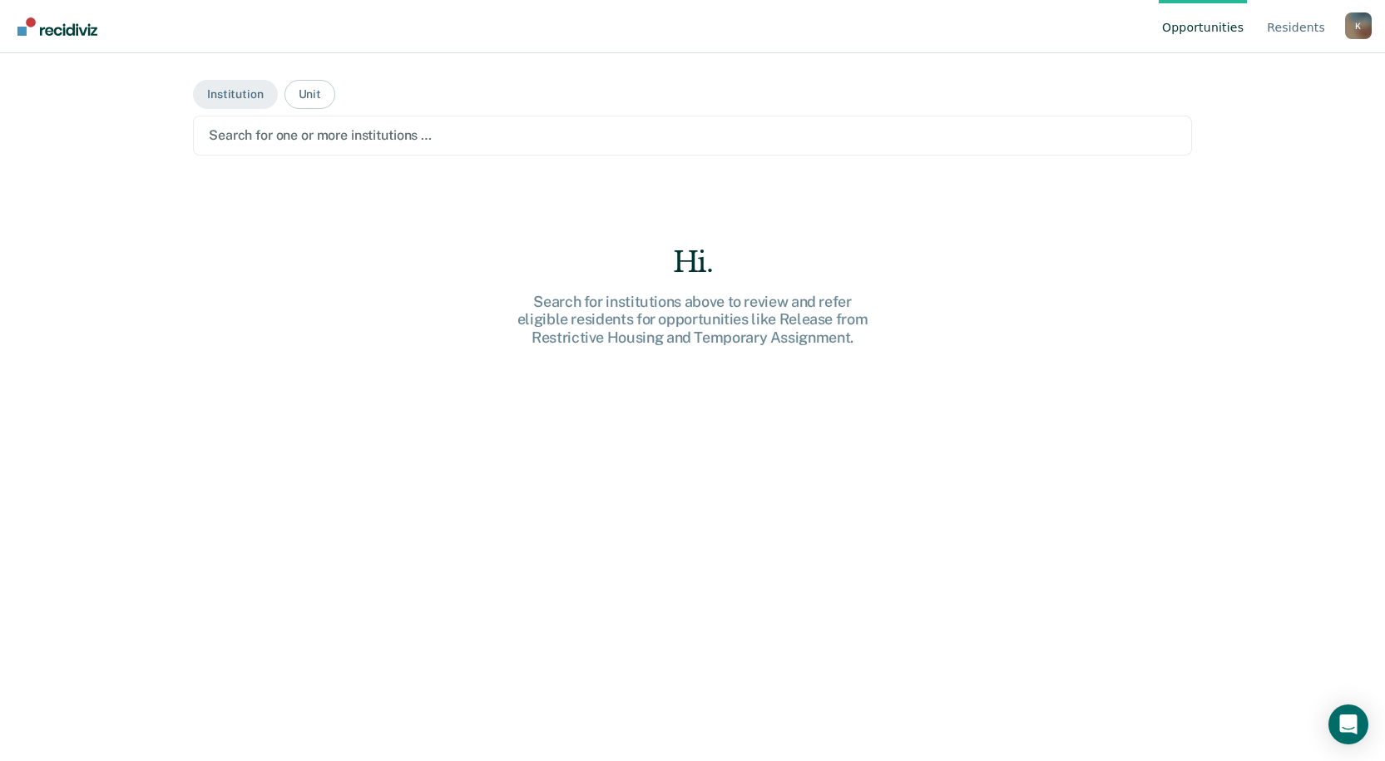
click at [338, 136] on div at bounding box center [692, 135] width 967 height 19
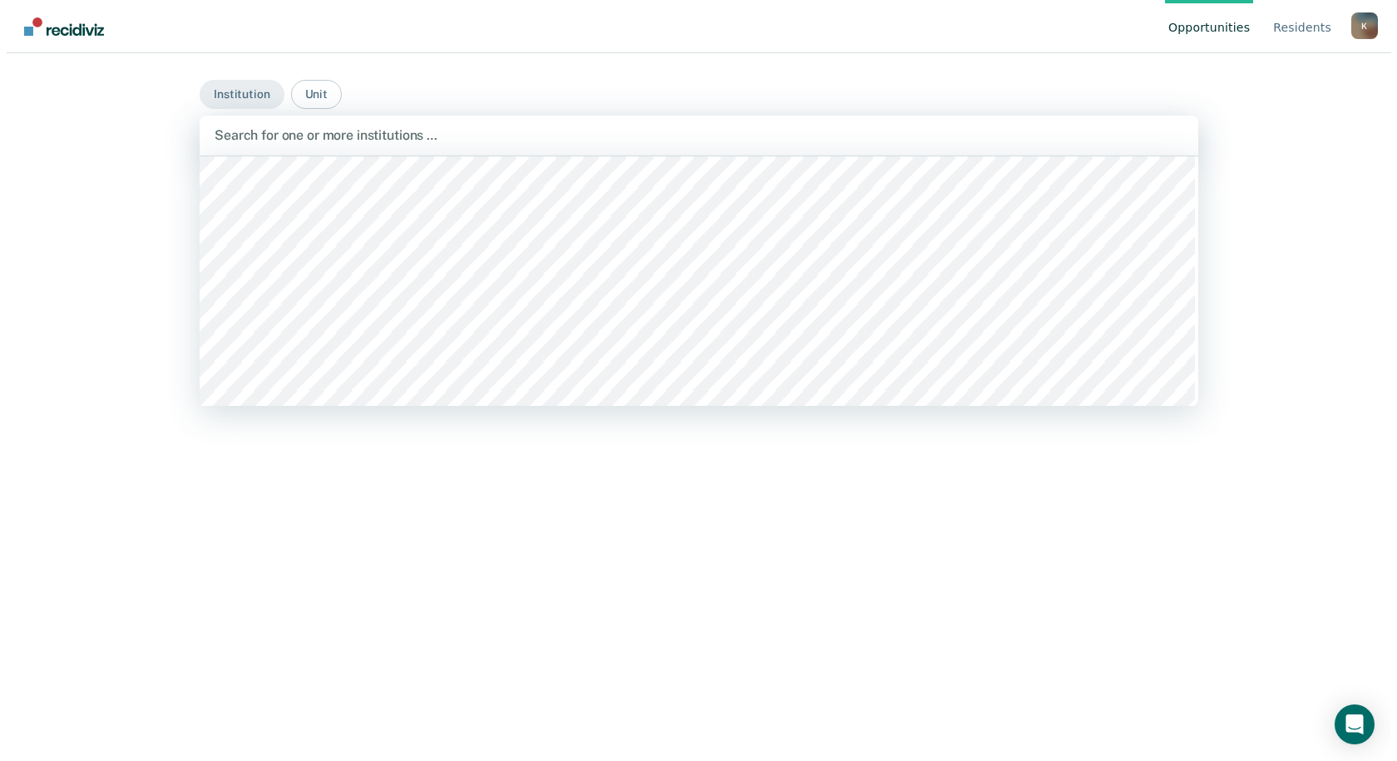
scroll to position [4575, 0]
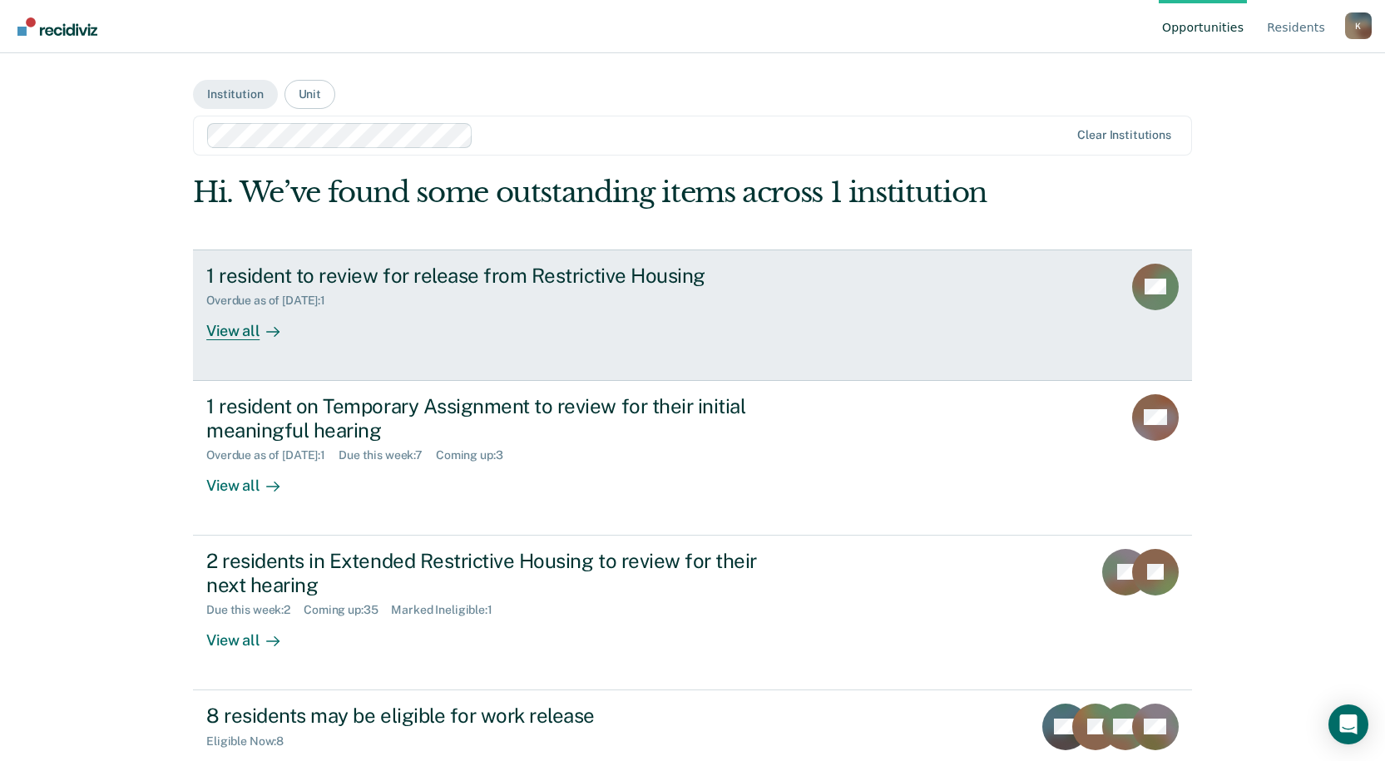
click at [614, 293] on div "Overdue as of Oct 13, 2025 : 1" at bounding box center [498, 297] width 584 height 21
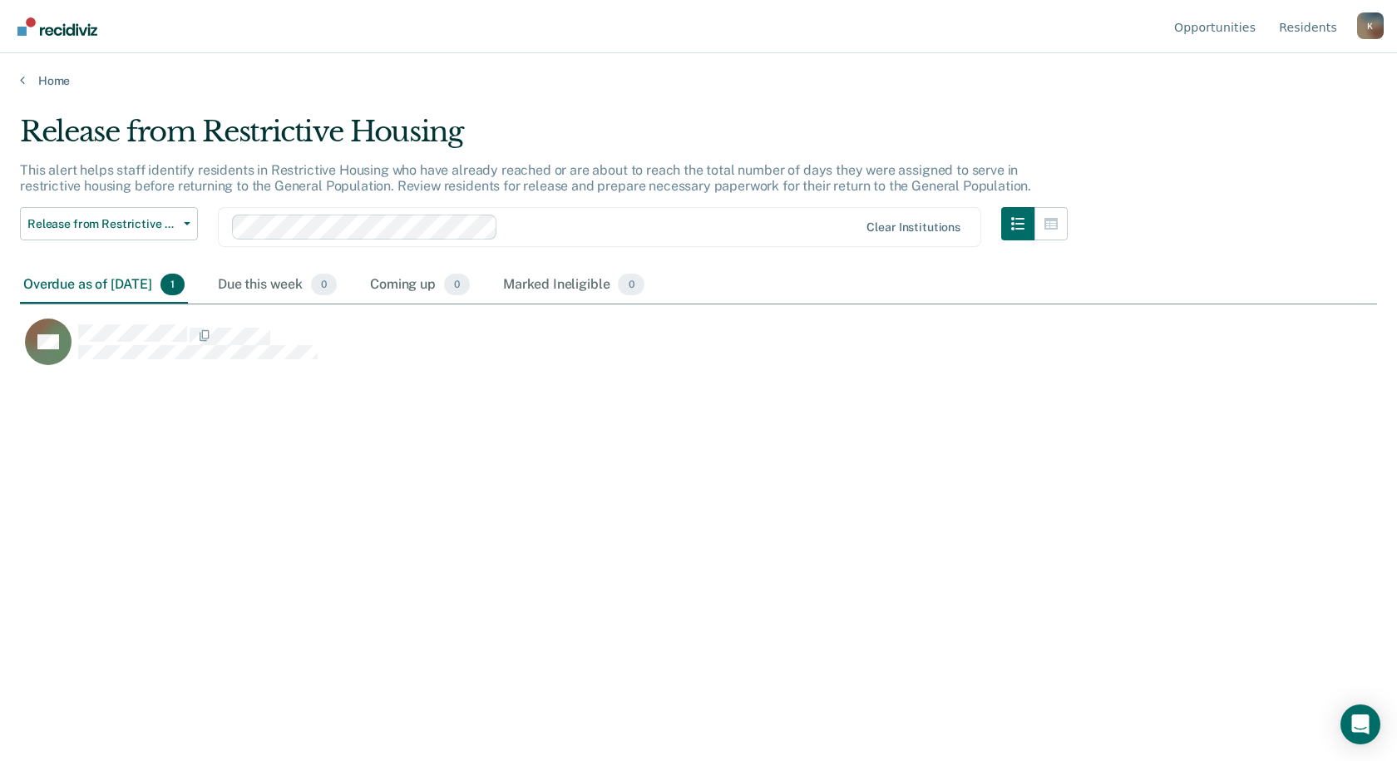
scroll to position [509, 1345]
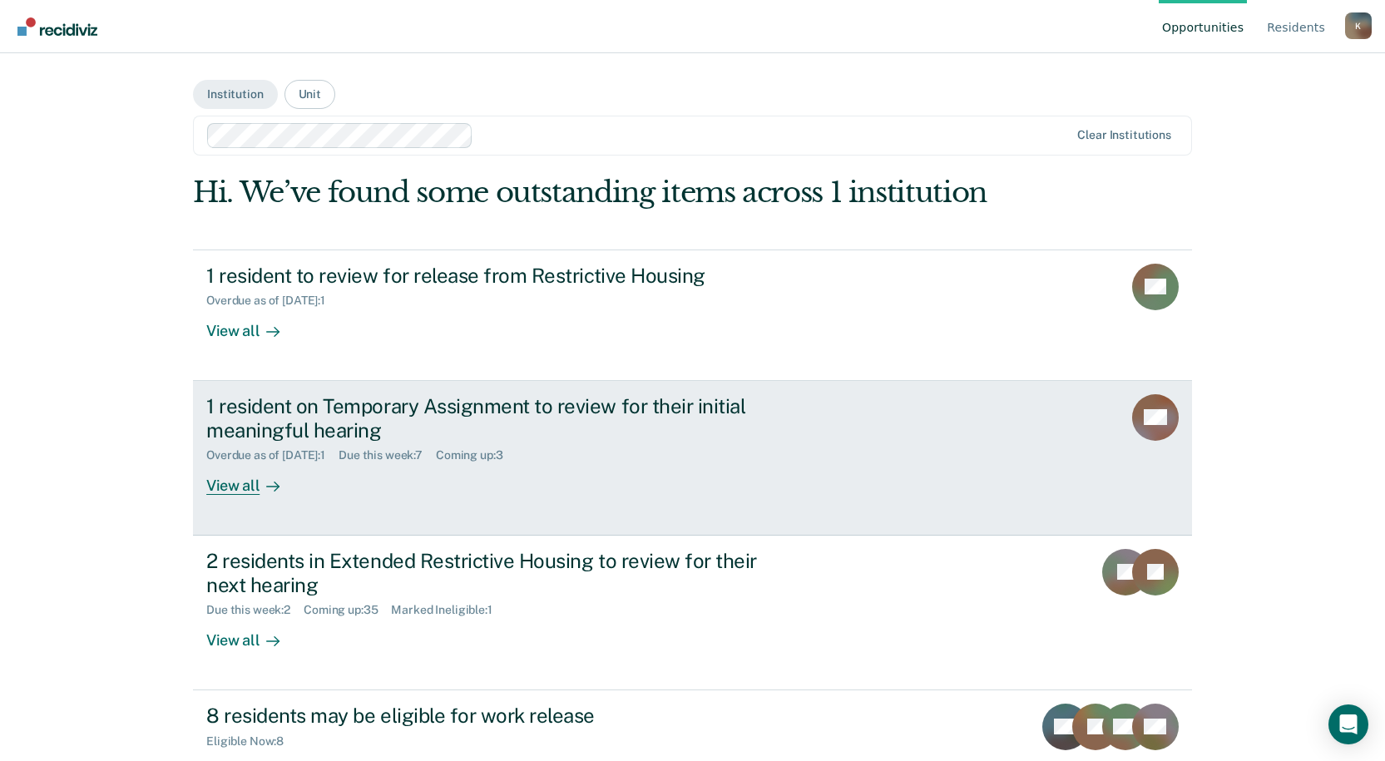
click at [600, 454] on div "Overdue as of Oct 13, 2025 : 1 Due this week : 7 Coming up : 3" at bounding box center [498, 452] width 584 height 21
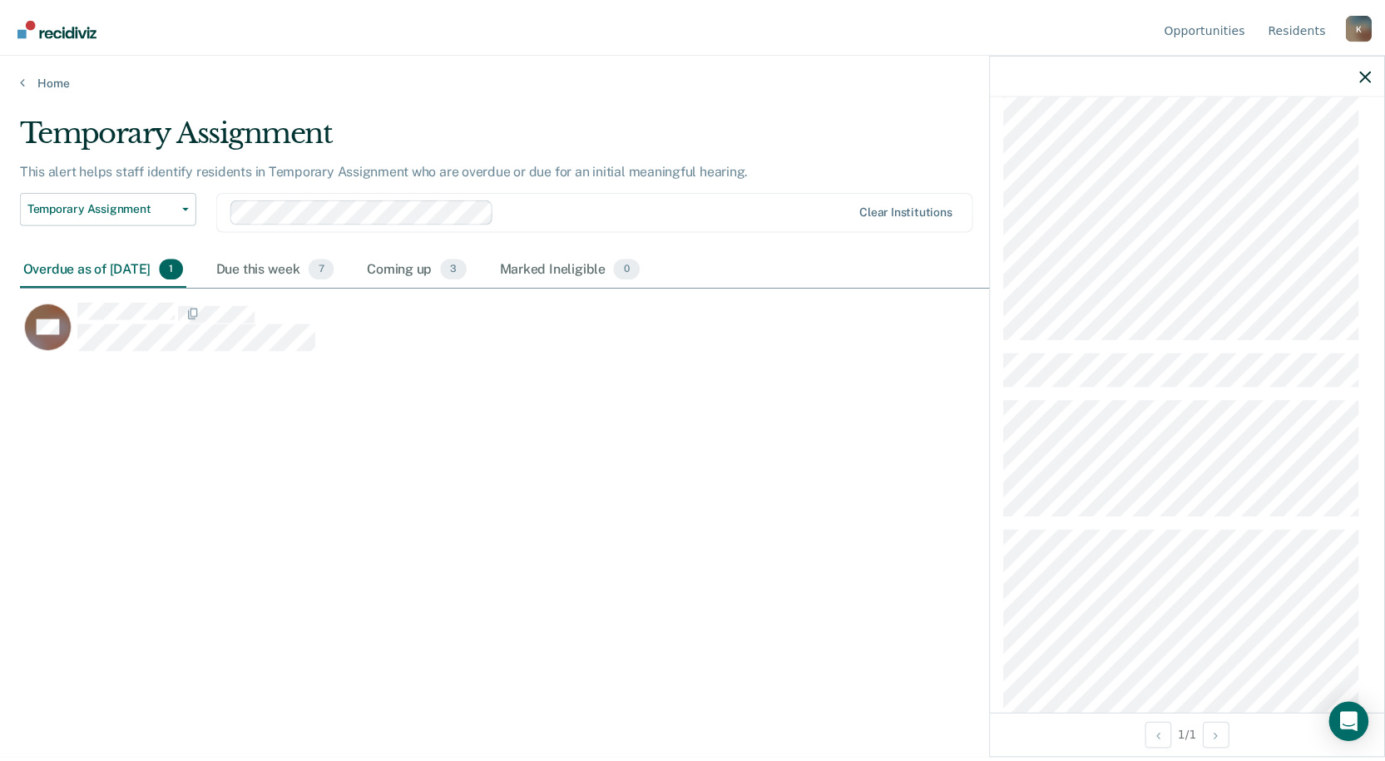
scroll to position [582, 0]
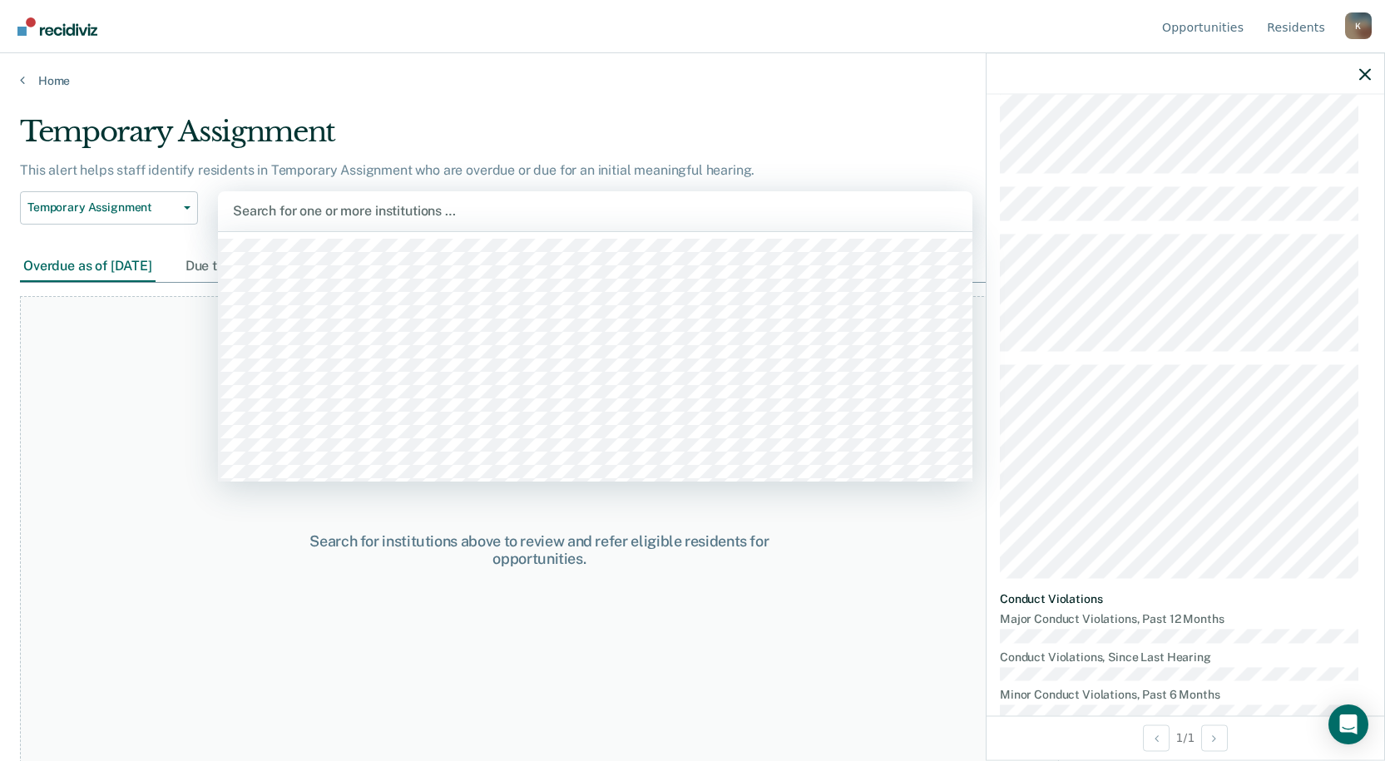
click at [373, 215] on div at bounding box center [595, 210] width 724 height 19
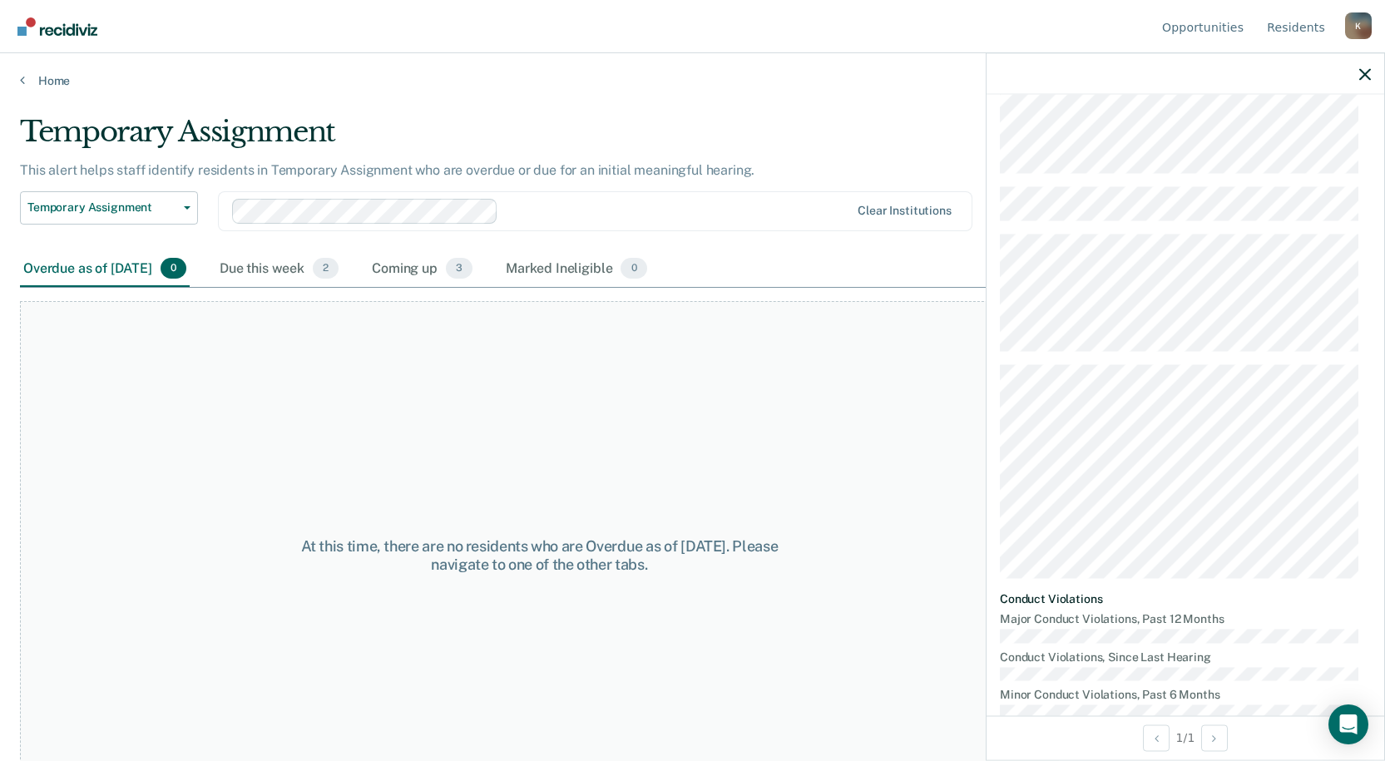
click at [799, 133] on div "Temporary Assignment" at bounding box center [539, 138] width 1039 height 47
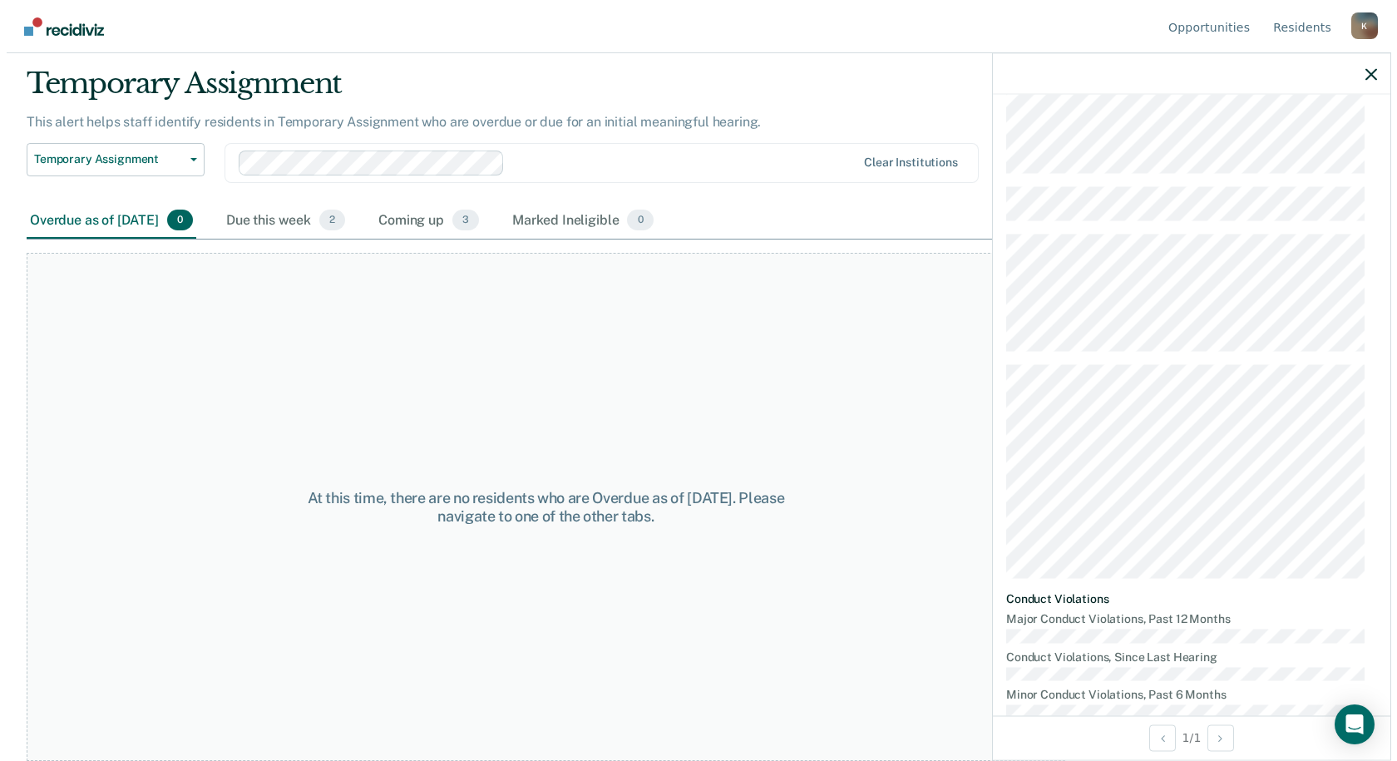
scroll to position [0, 0]
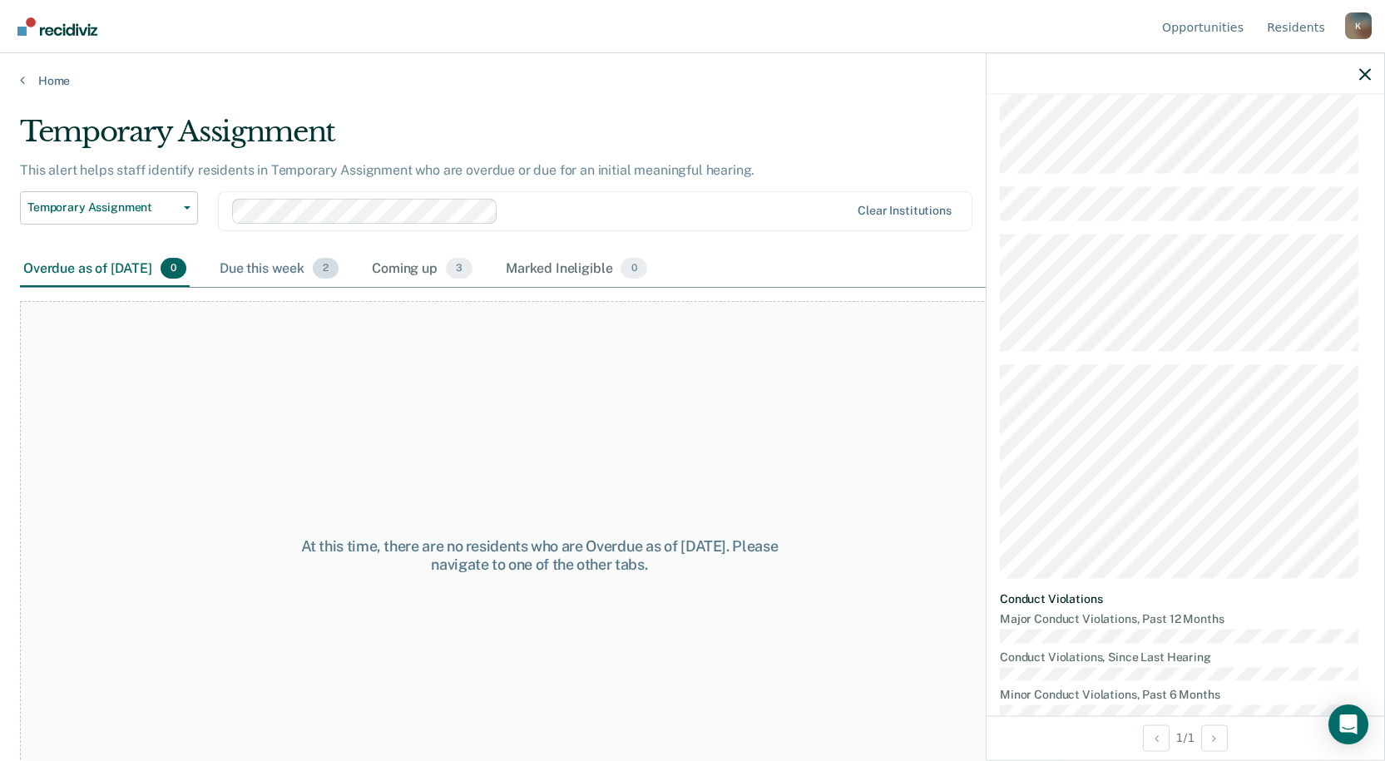
click at [334, 260] on div "Due this week 2" at bounding box center [279, 269] width 126 height 37
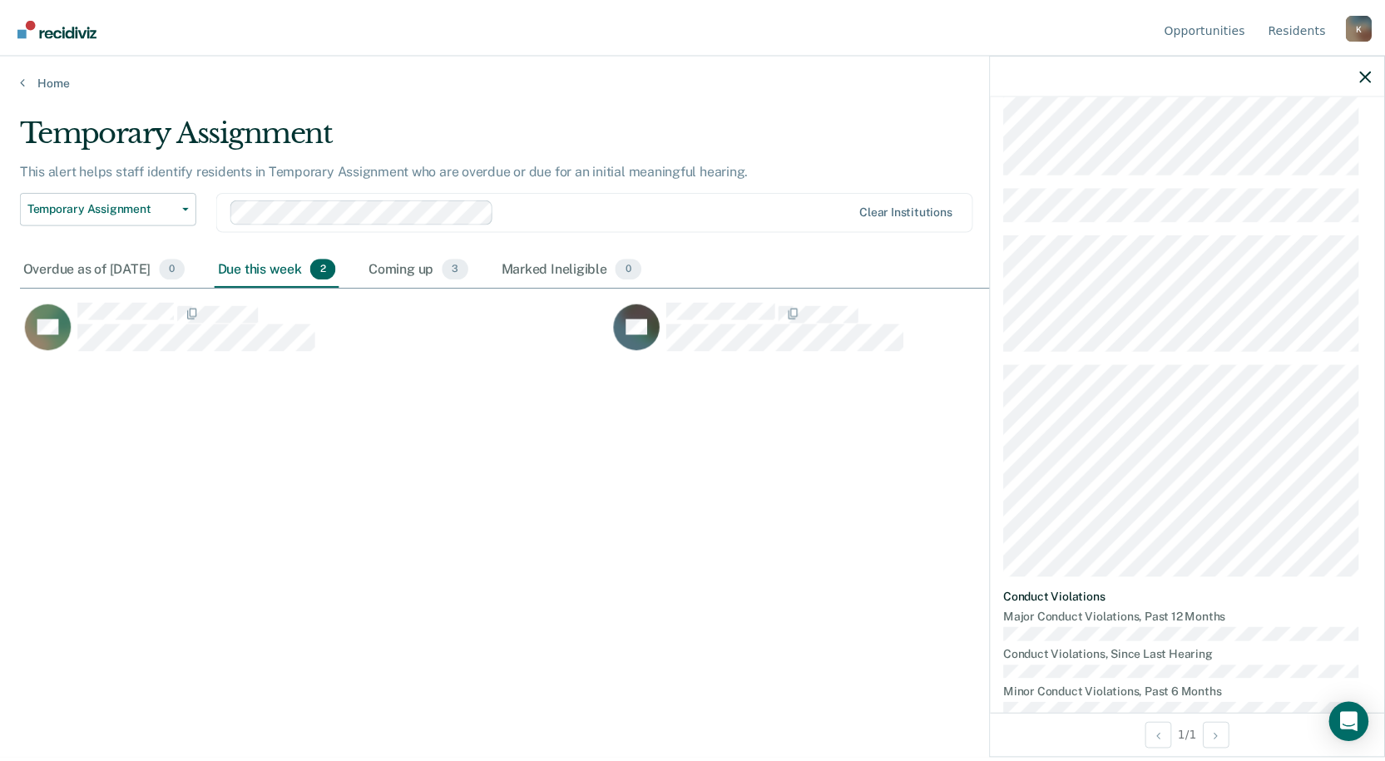
scroll to position [509, 1345]
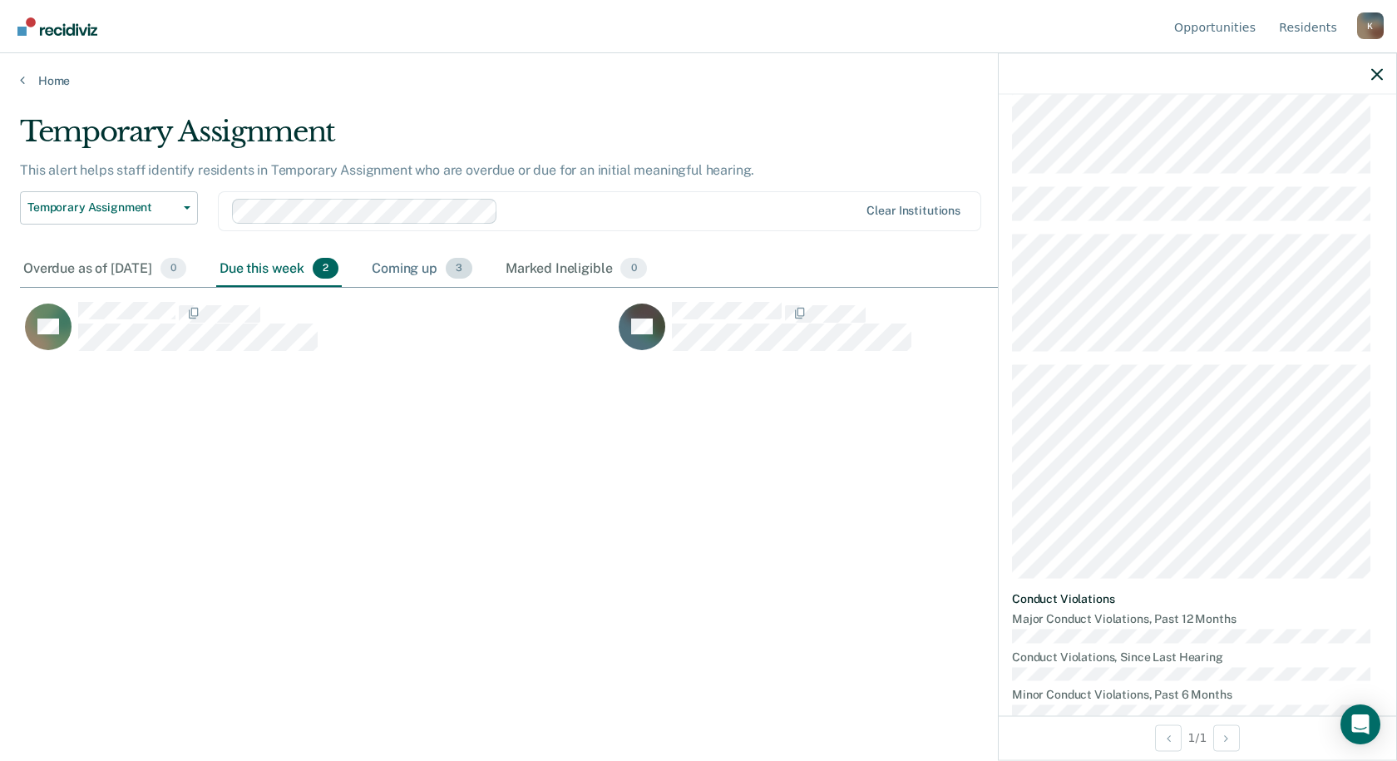
click at [424, 272] on div "Coming up 3" at bounding box center [421, 269] width 107 height 37
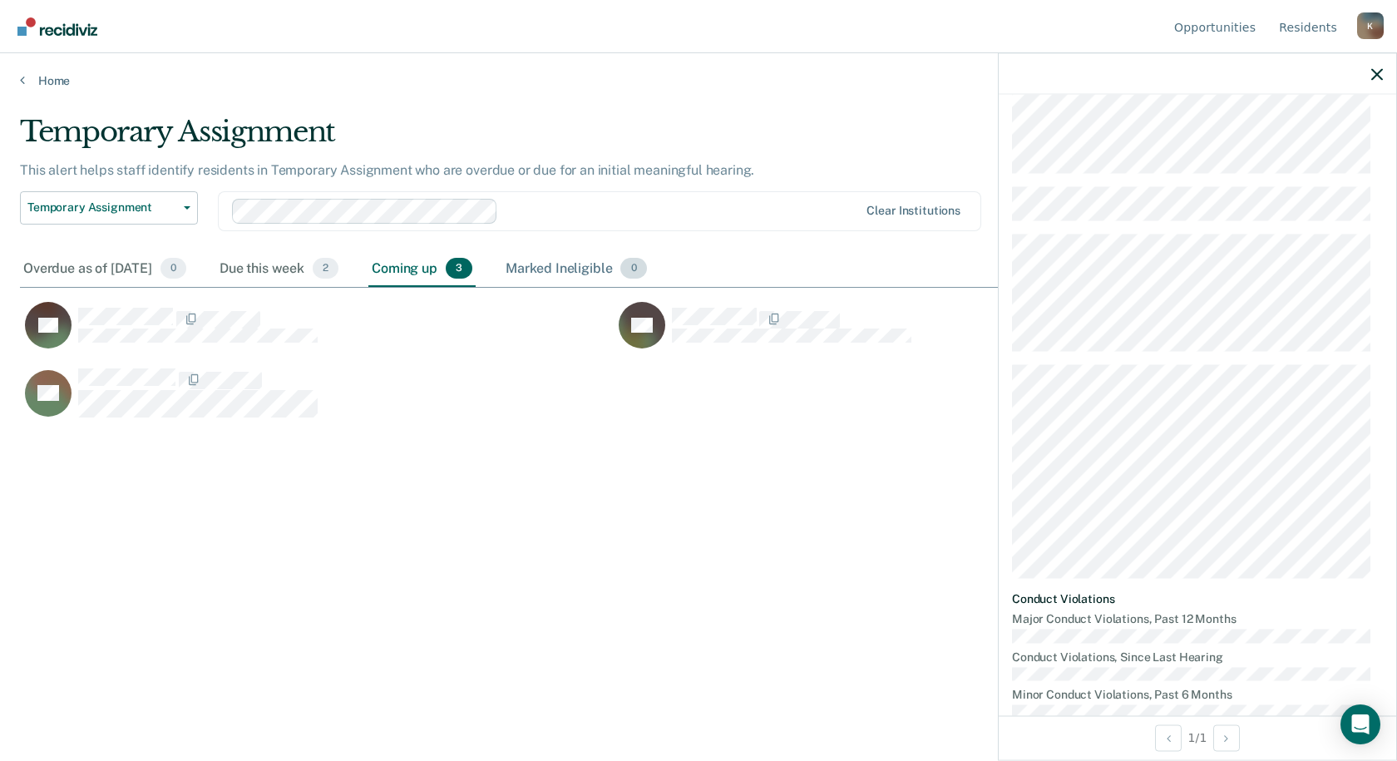
click at [577, 264] on div "Marked Ineligible 0" at bounding box center [576, 269] width 148 height 37
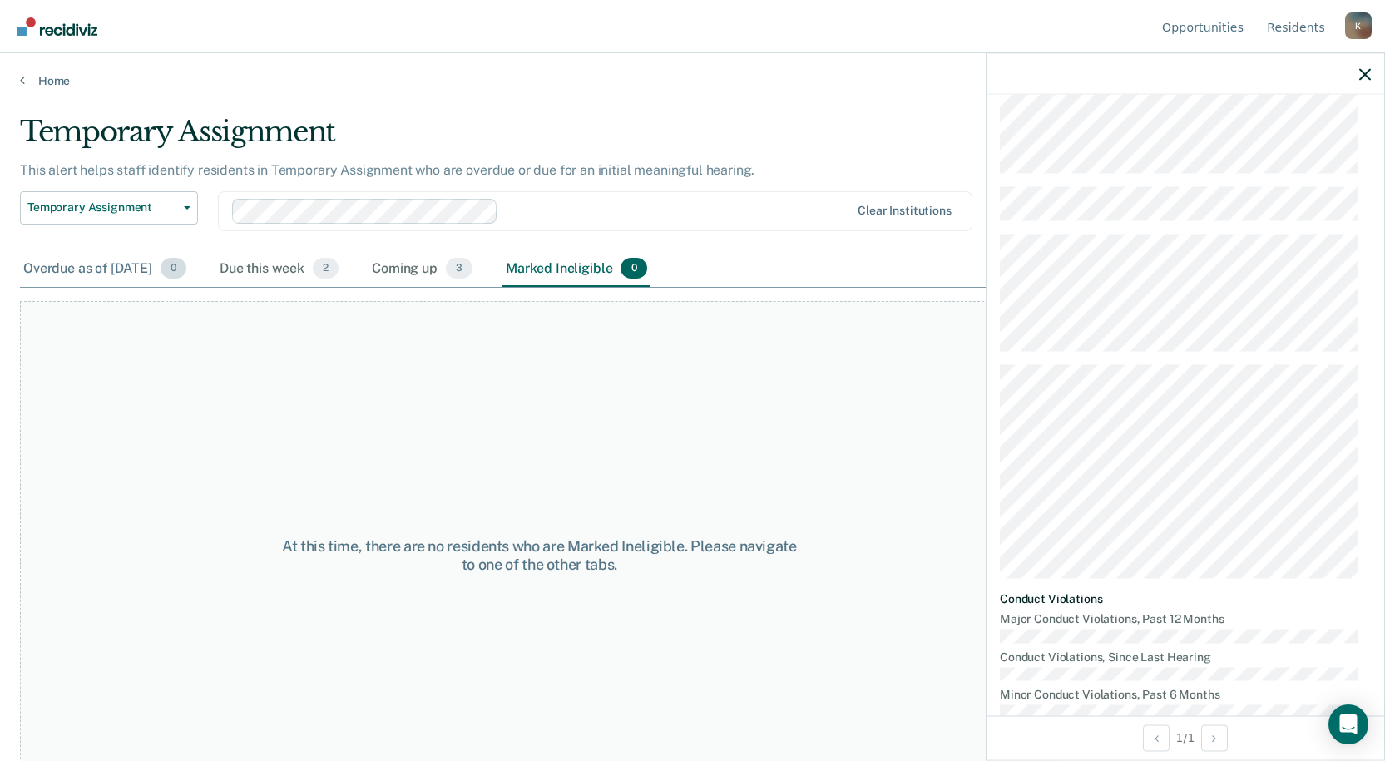
click at [119, 267] on div "Overdue as of Oct 13, 2025 0" at bounding box center [105, 269] width 170 height 37
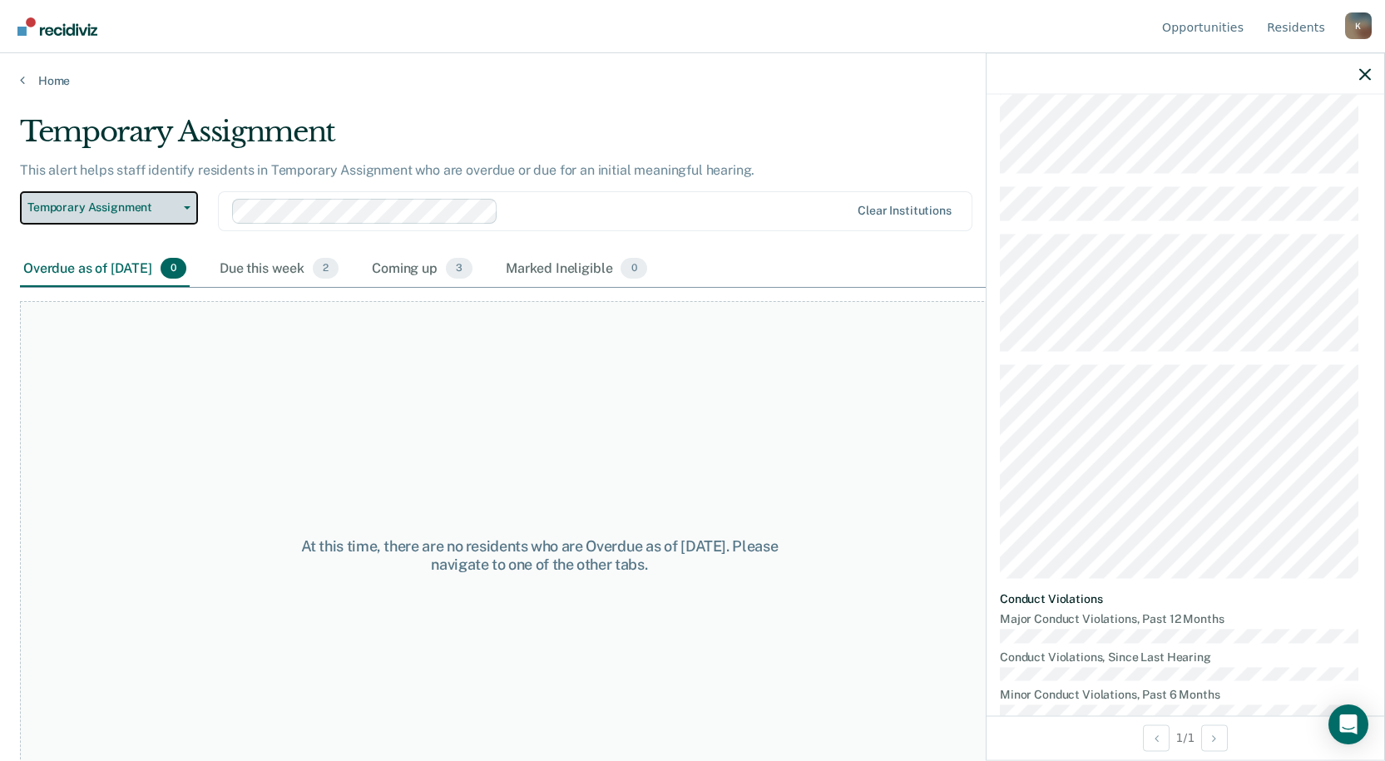
click at [194, 212] on button "Temporary Assignment" at bounding box center [109, 207] width 178 height 33
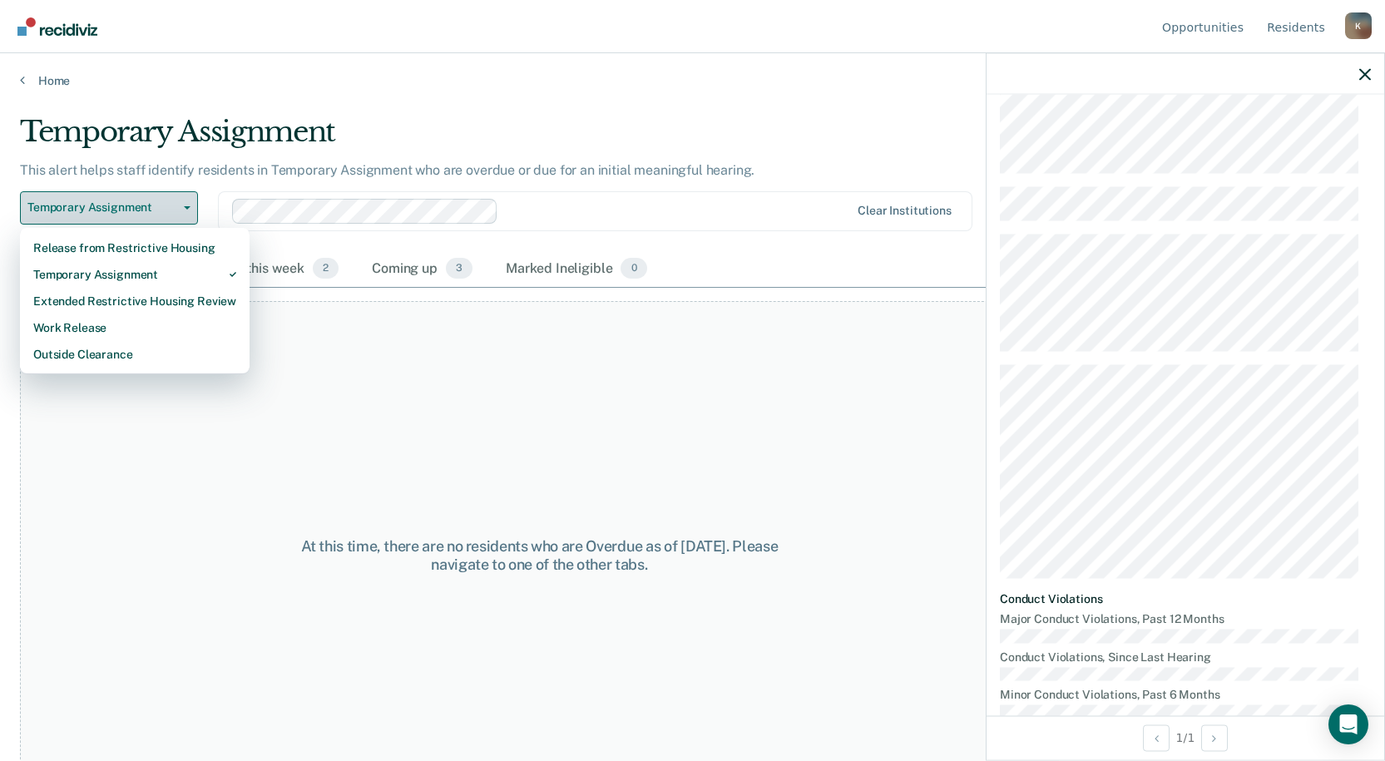
click at [194, 212] on button "Temporary Assignment" at bounding box center [109, 207] width 178 height 33
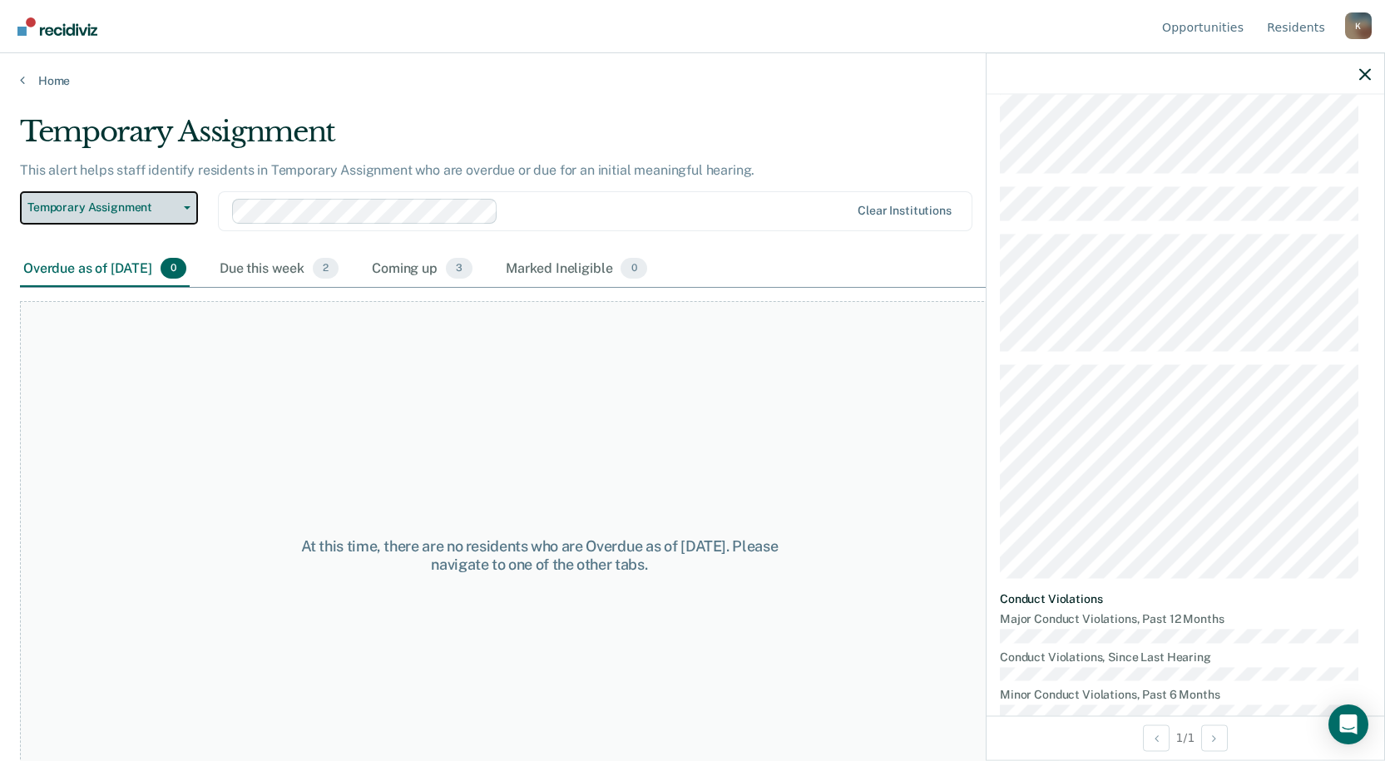
click at [188, 206] on icon "button" at bounding box center [187, 207] width 7 height 3
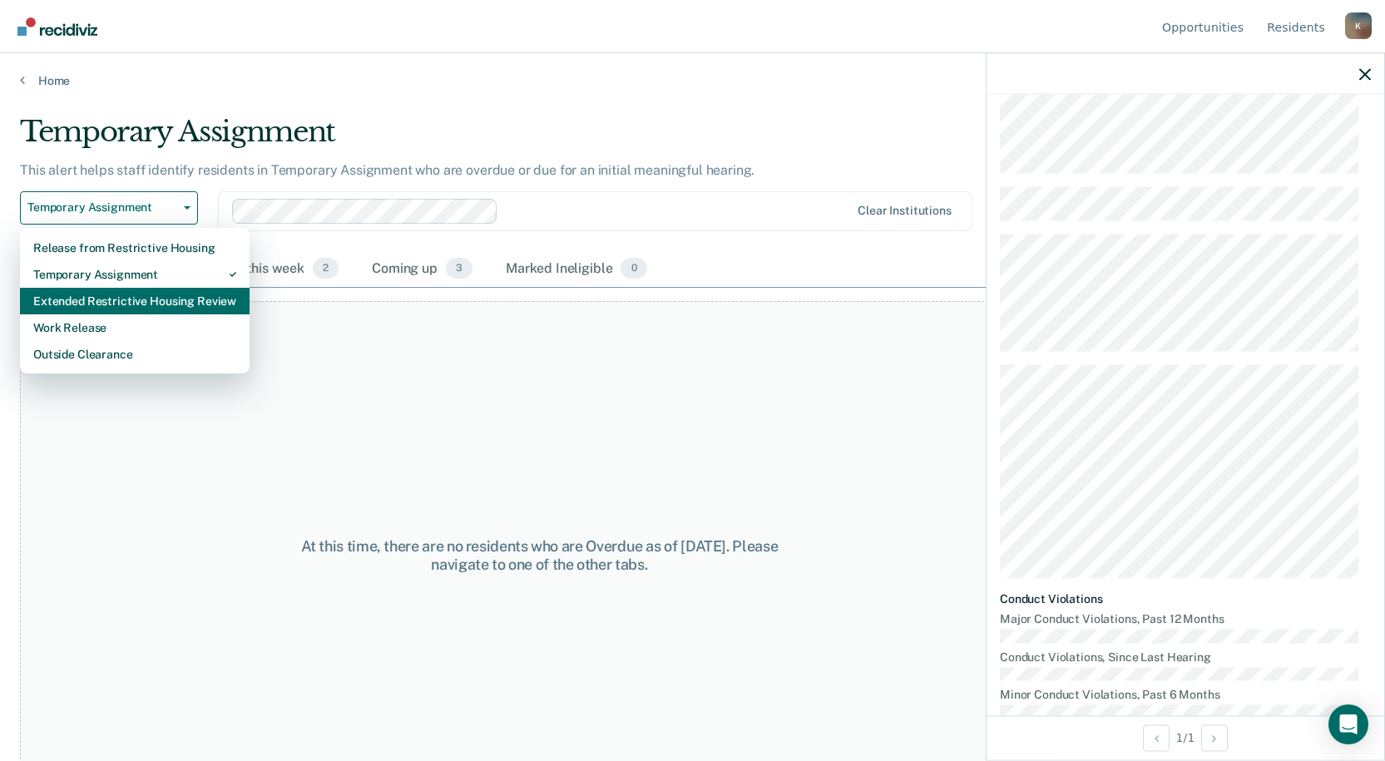
click at [166, 290] on div "Extended Restrictive Housing Review" at bounding box center [134, 301] width 203 height 27
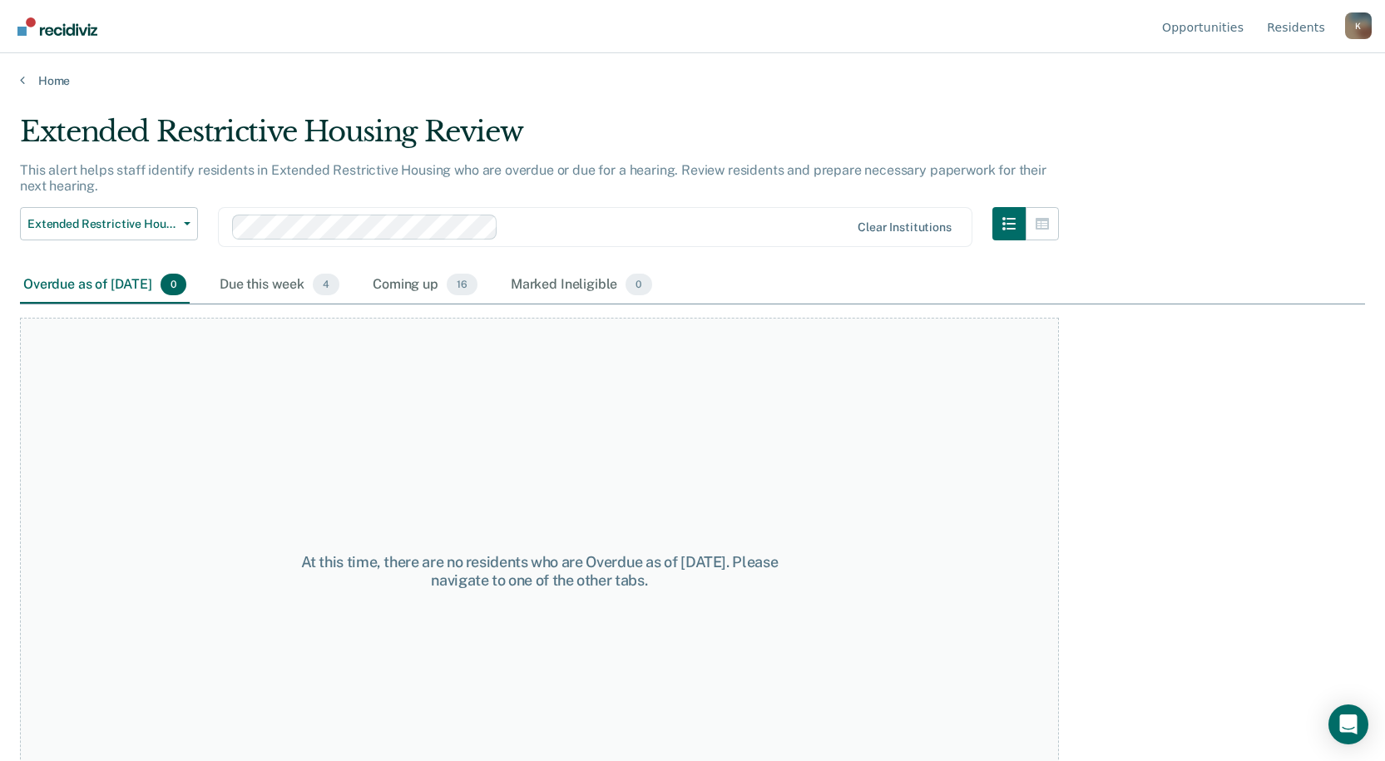
click at [585, 230] on div at bounding box center [677, 226] width 345 height 19
drag, startPoint x: 551, startPoint y: 223, endPoint x: 462, endPoint y: 260, distance: 96.5
click at [551, 222] on div at bounding box center [677, 226] width 345 height 19
click at [427, 281] on div "Coming up 16" at bounding box center [424, 285] width 111 height 37
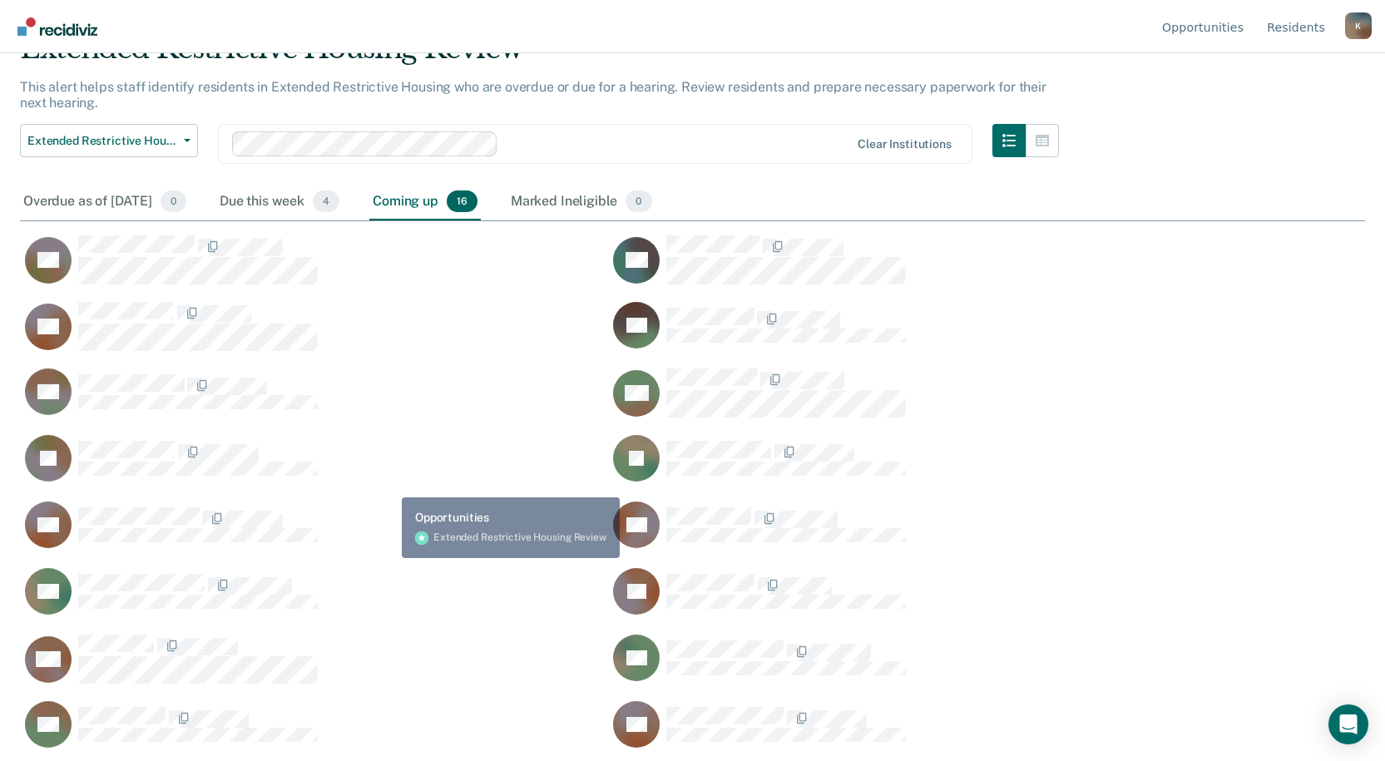
scroll to position [89, 0]
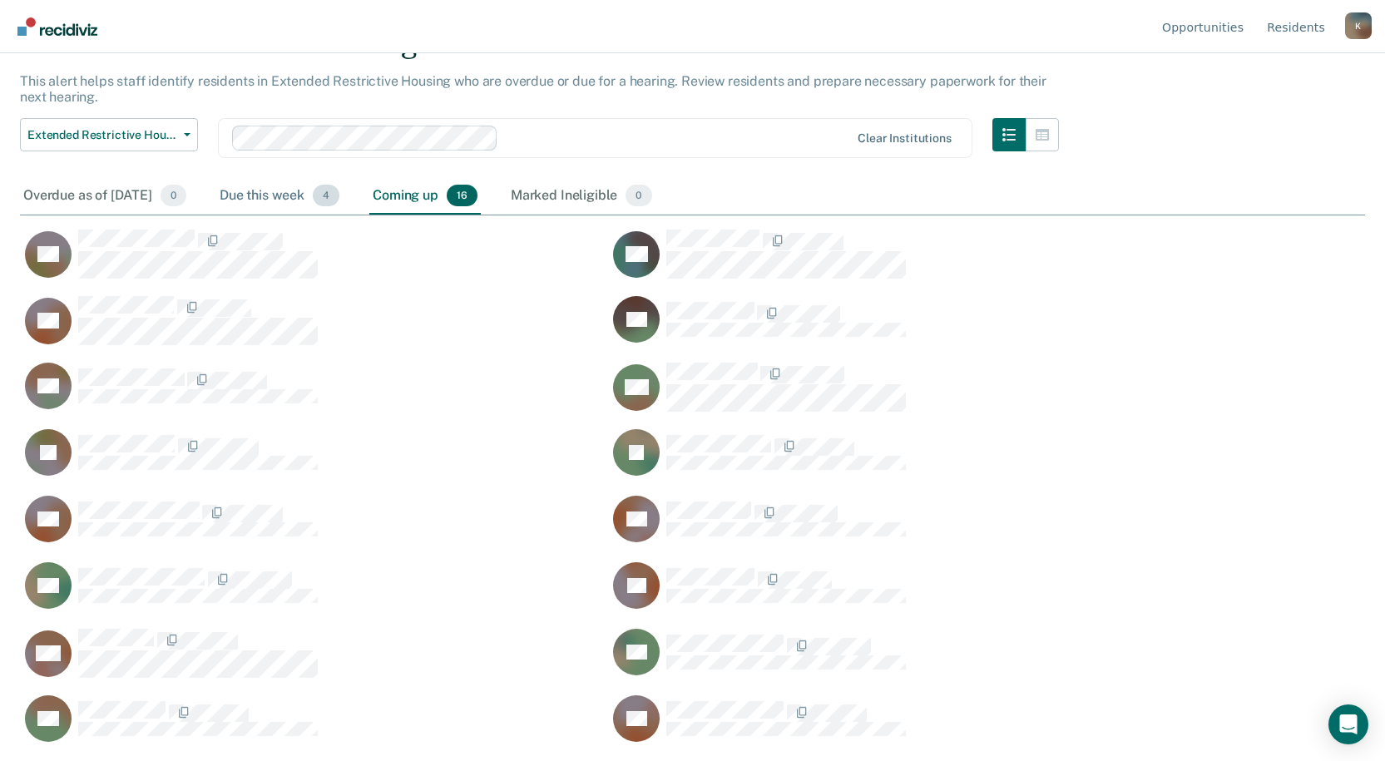
click at [291, 184] on div "Due this week 4" at bounding box center [279, 196] width 126 height 37
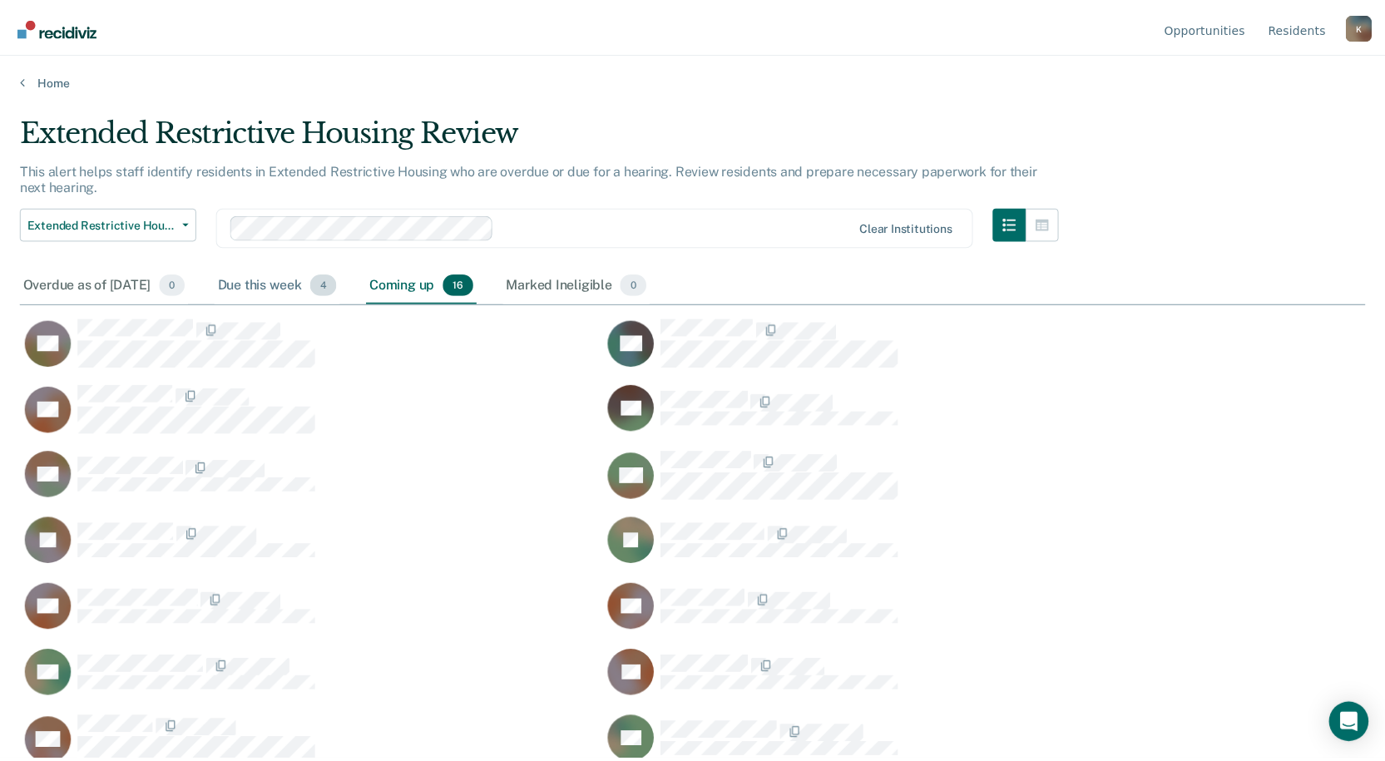
scroll to position [509, 1345]
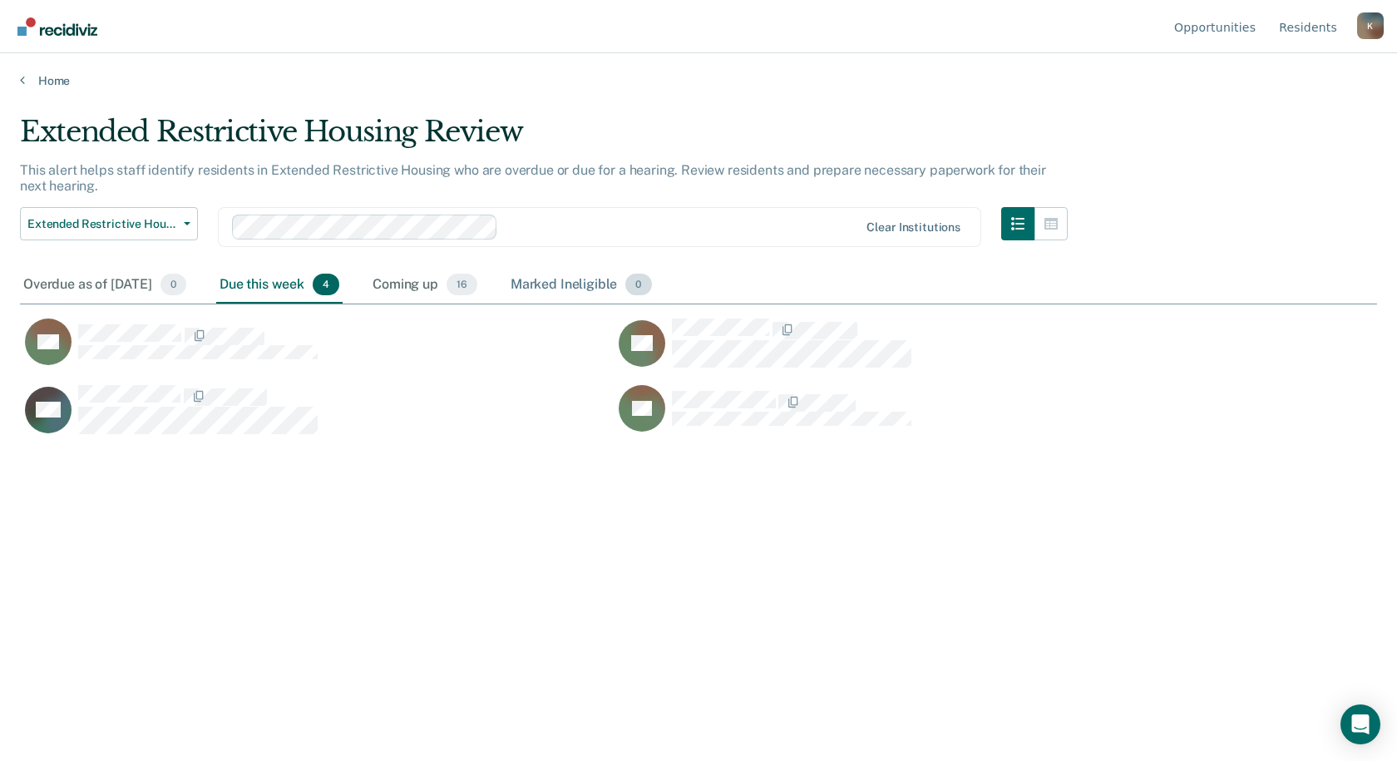
click at [607, 276] on div "Marked Ineligible 0" at bounding box center [581, 285] width 148 height 37
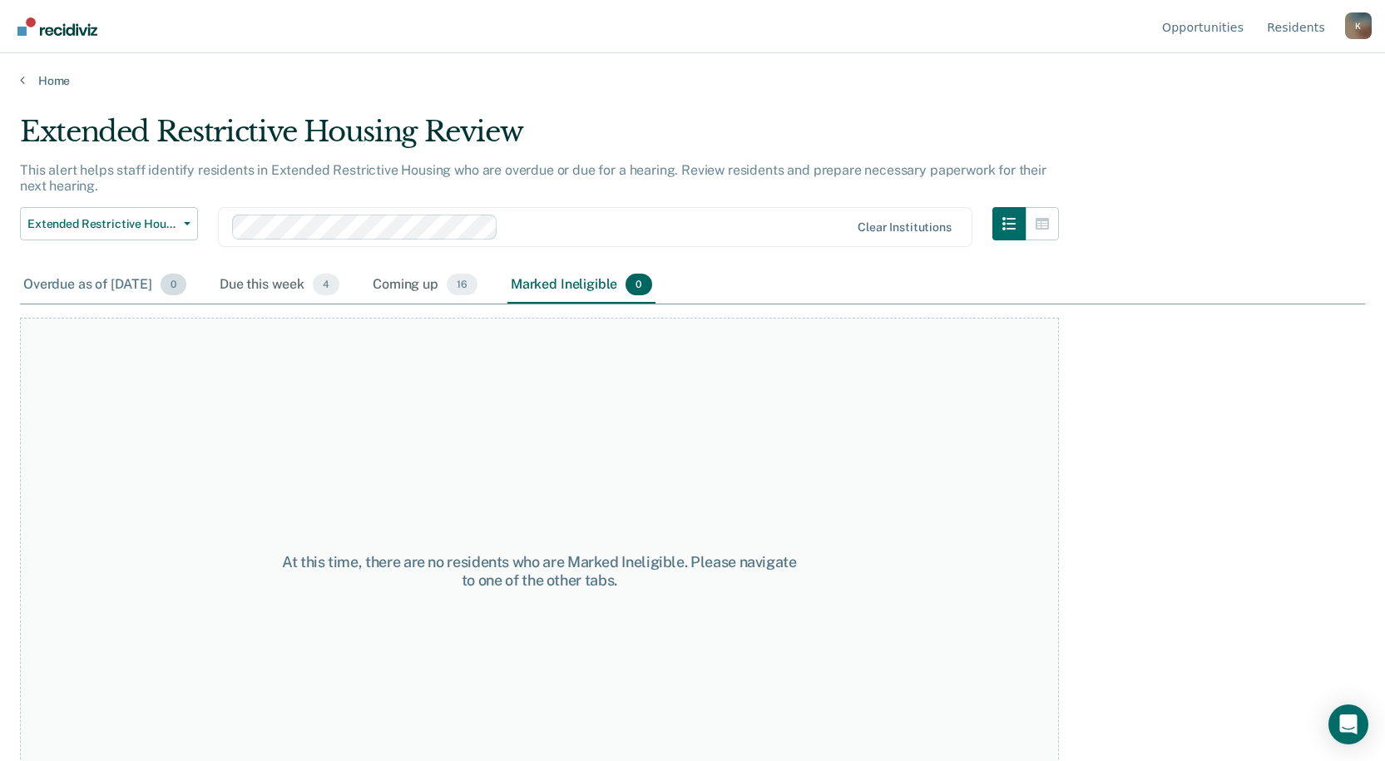
click at [96, 270] on div "Overdue as of Oct 13, 2025 0" at bounding box center [105, 285] width 170 height 37
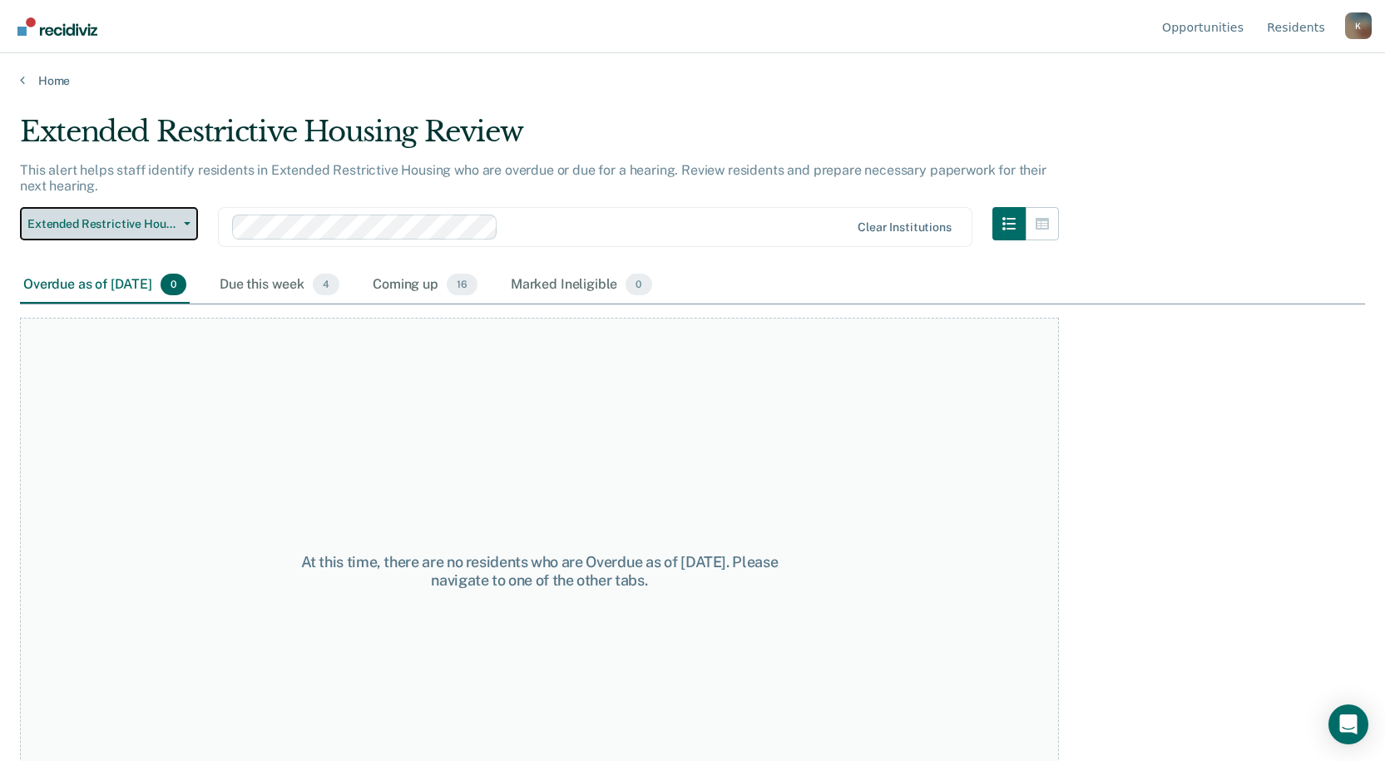
click at [184, 220] on button "Extended Restrictive Housing Review" at bounding box center [109, 223] width 178 height 33
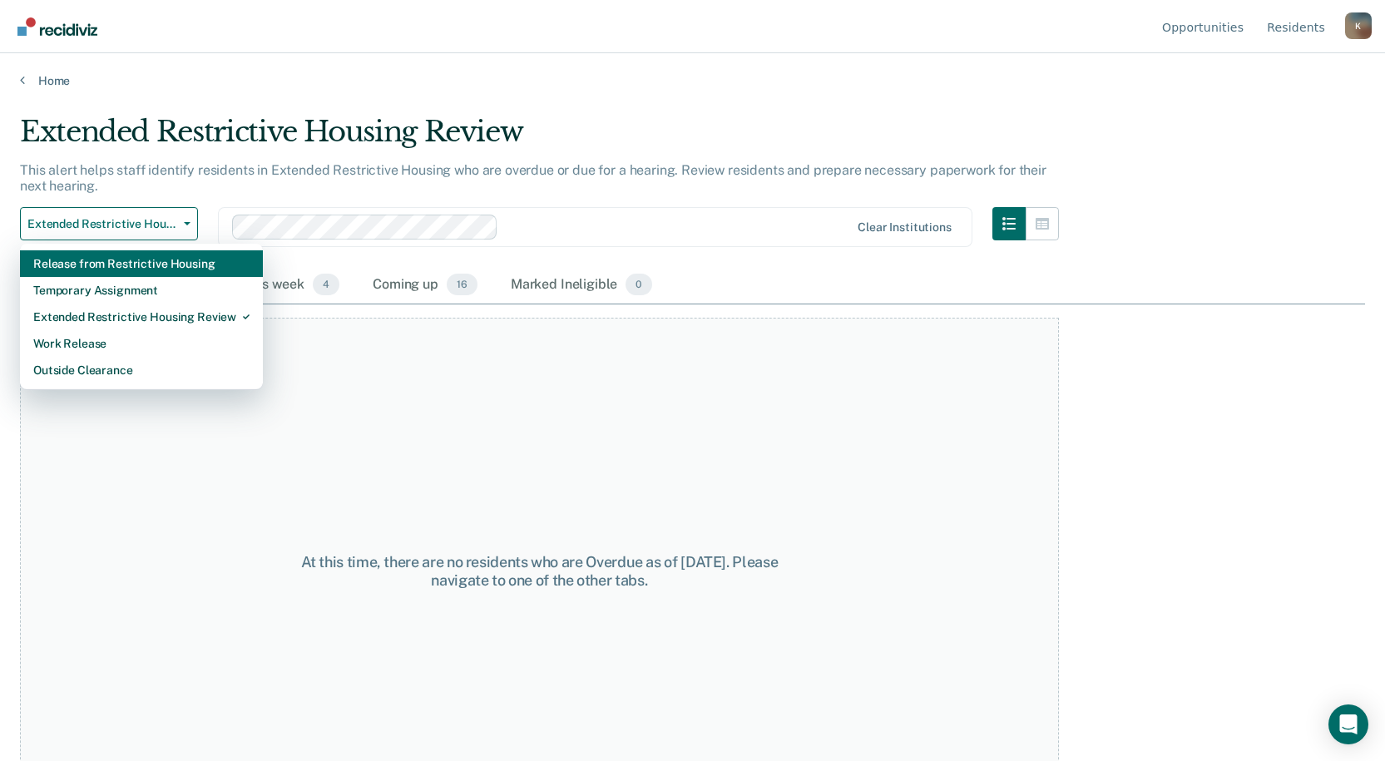
click at [178, 271] on div "Release from Restrictive Housing" at bounding box center [141, 263] width 216 height 27
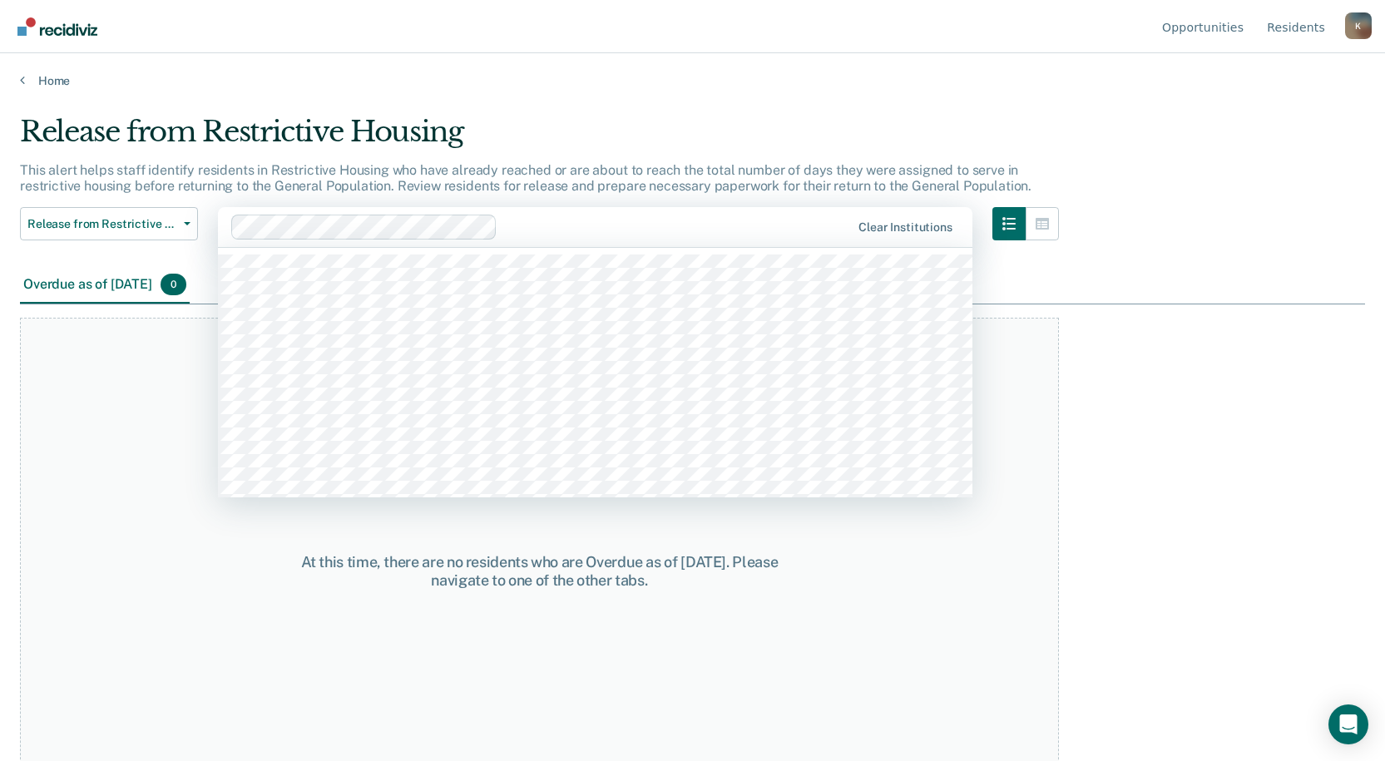
click at [596, 231] on div at bounding box center [677, 226] width 347 height 19
click at [32, 73] on link "Home" at bounding box center [692, 80] width 1345 height 15
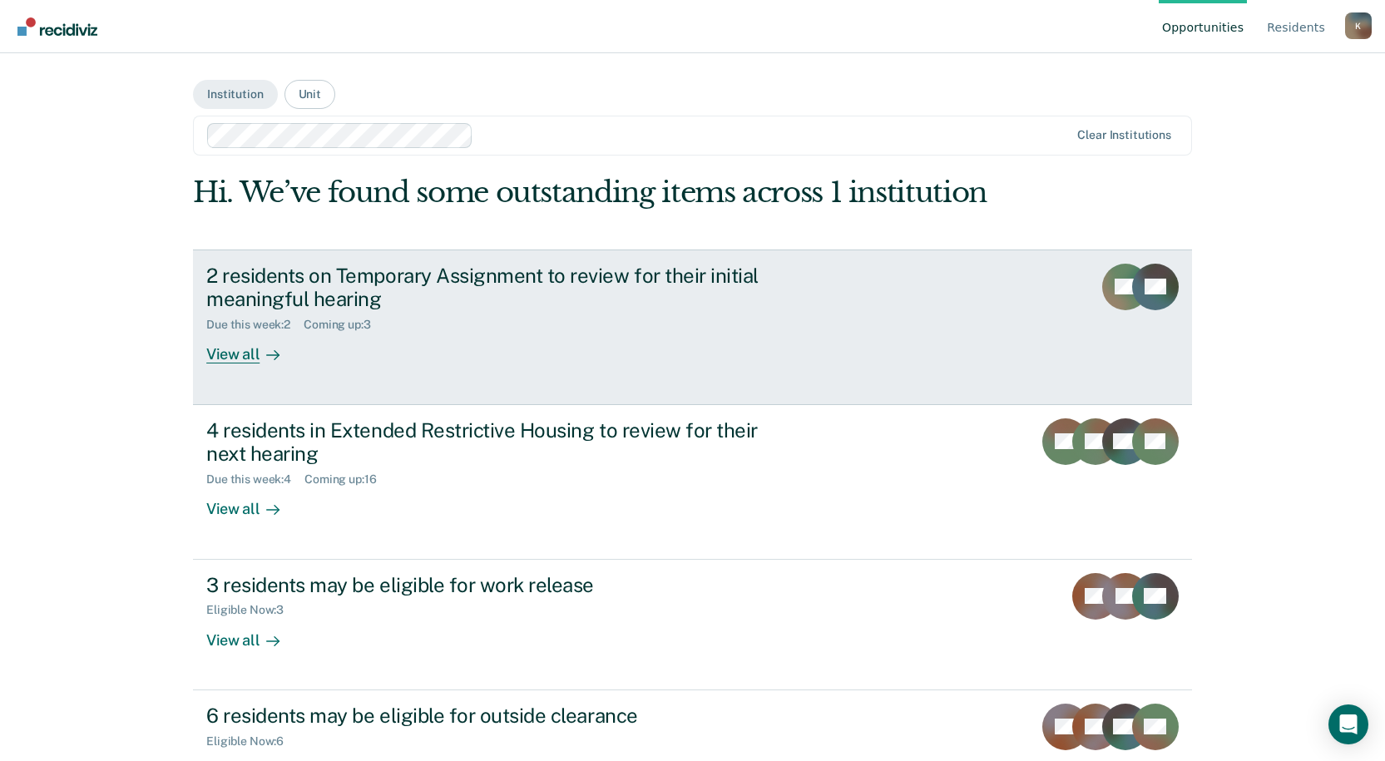
click at [507, 347] on div "2 residents on Temporary Assignment to review for their initial meaningful hear…" at bounding box center [518, 314] width 624 height 101
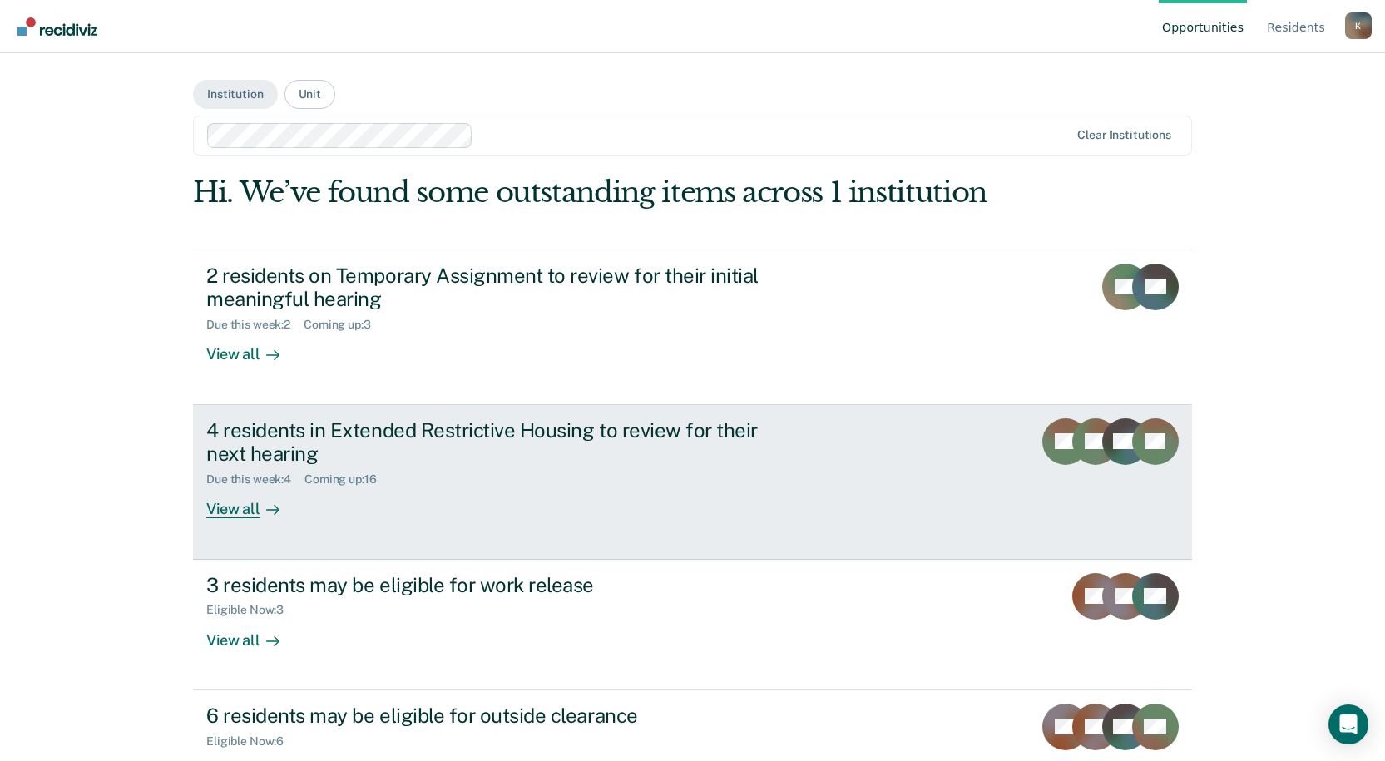
click at [441, 492] on div "4 residents in Extended Restrictive Housing to review for their next hearing Du…" at bounding box center [518, 468] width 624 height 101
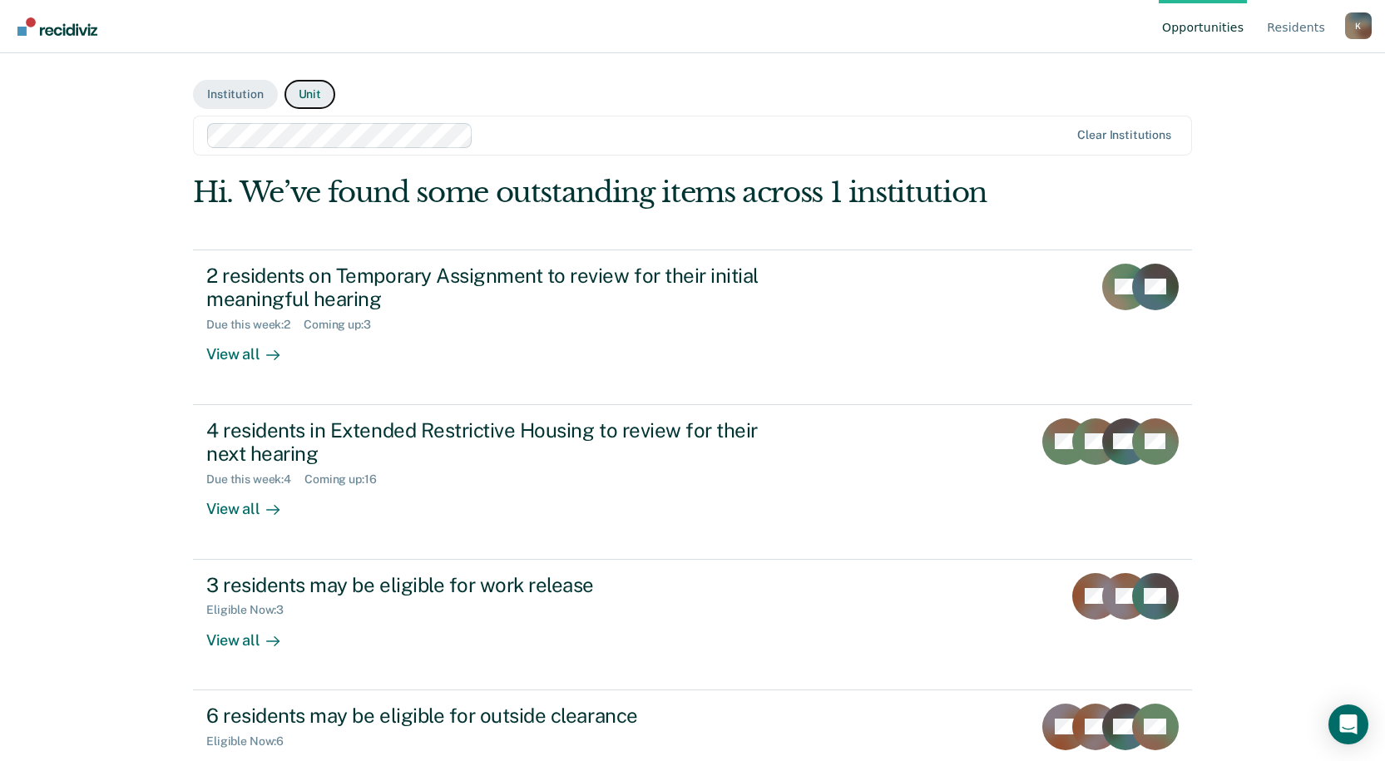
click at [311, 94] on button "Unit" at bounding box center [309, 94] width 51 height 29
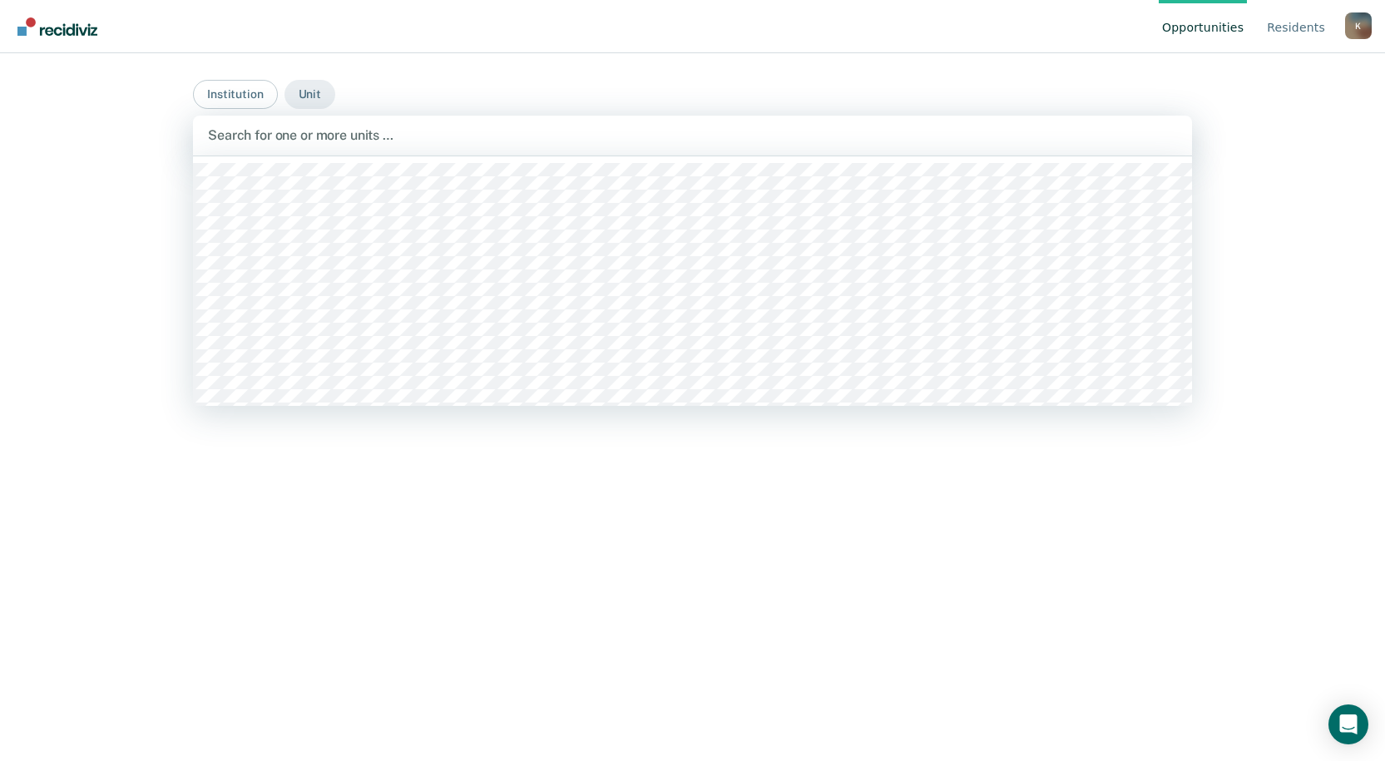
click at [299, 141] on div at bounding box center [692, 135] width 969 height 19
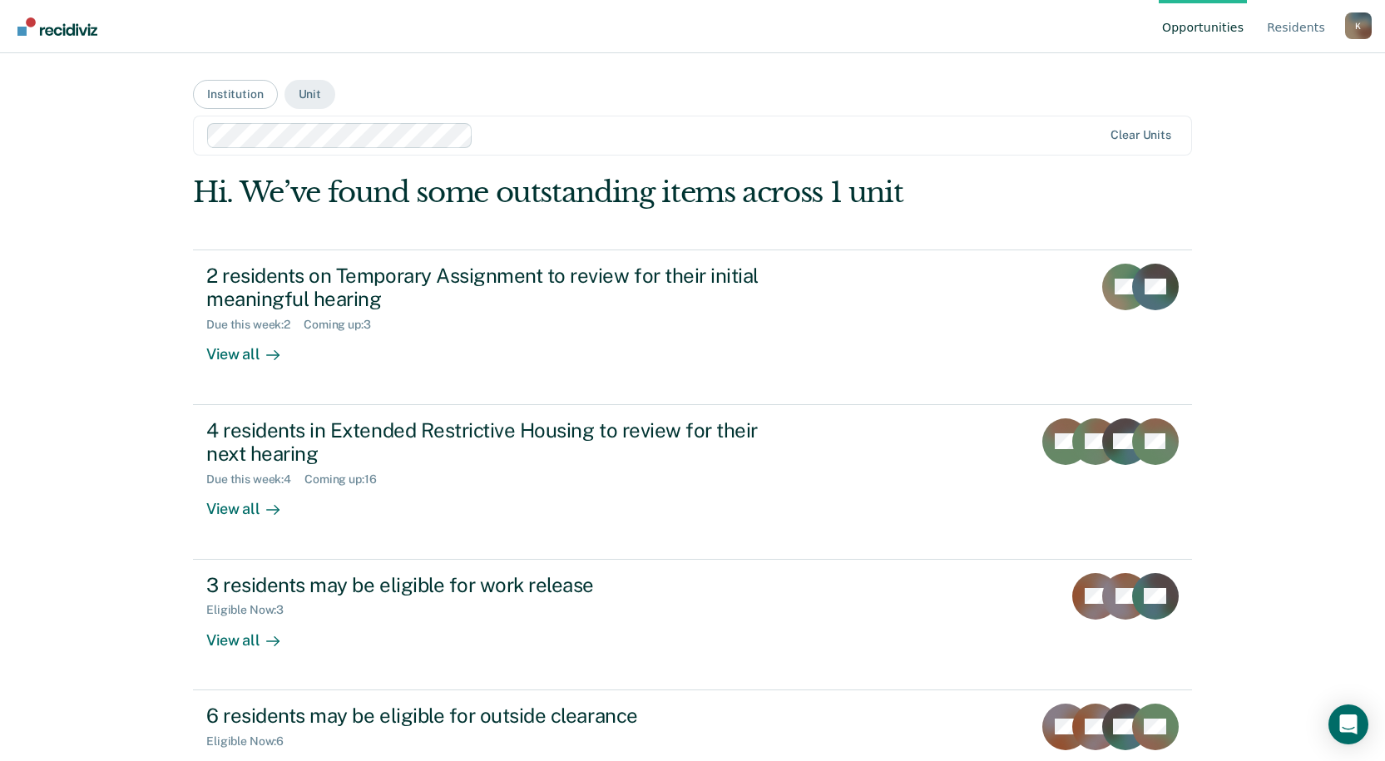
scroll to position [60, 0]
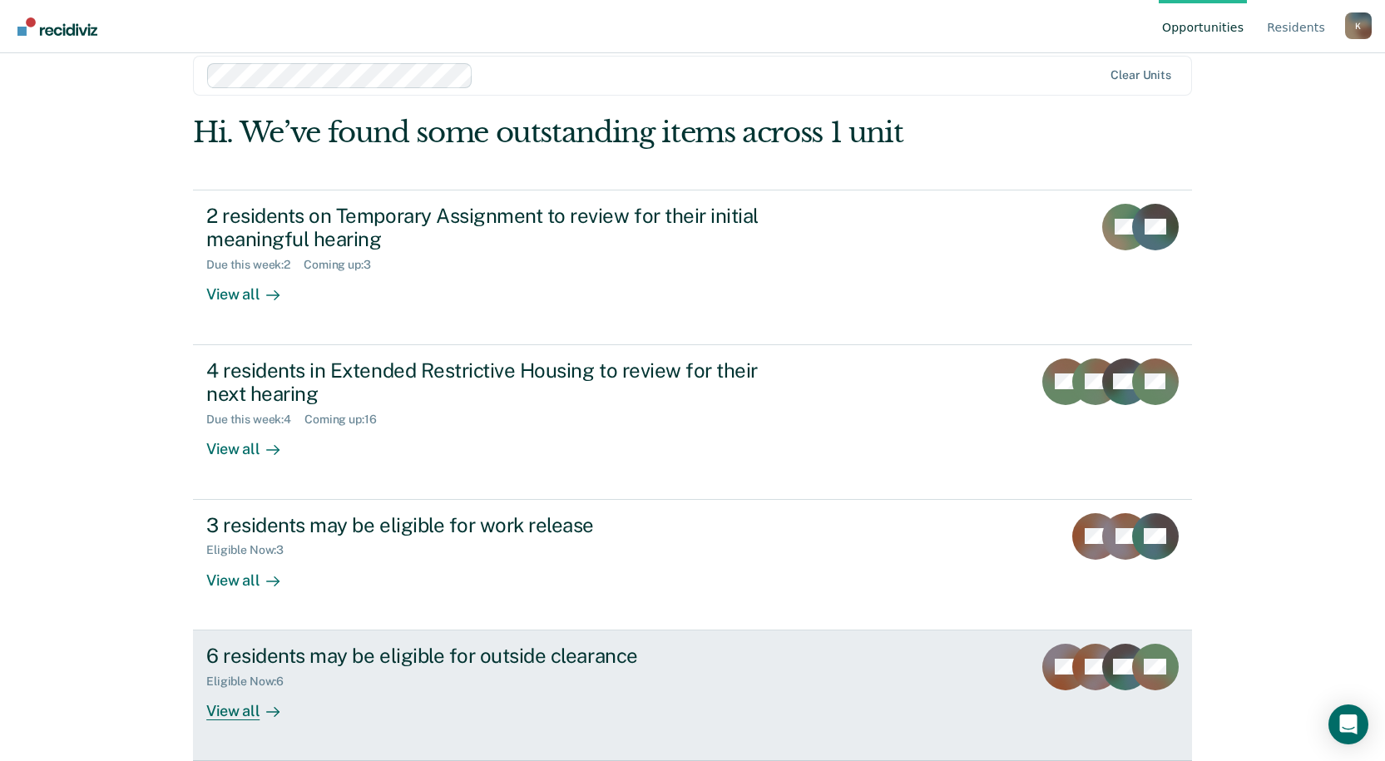
click at [602, 695] on div "6 residents may be eligible for outside clearance Eligible Now : 6 View all" at bounding box center [518, 682] width 624 height 77
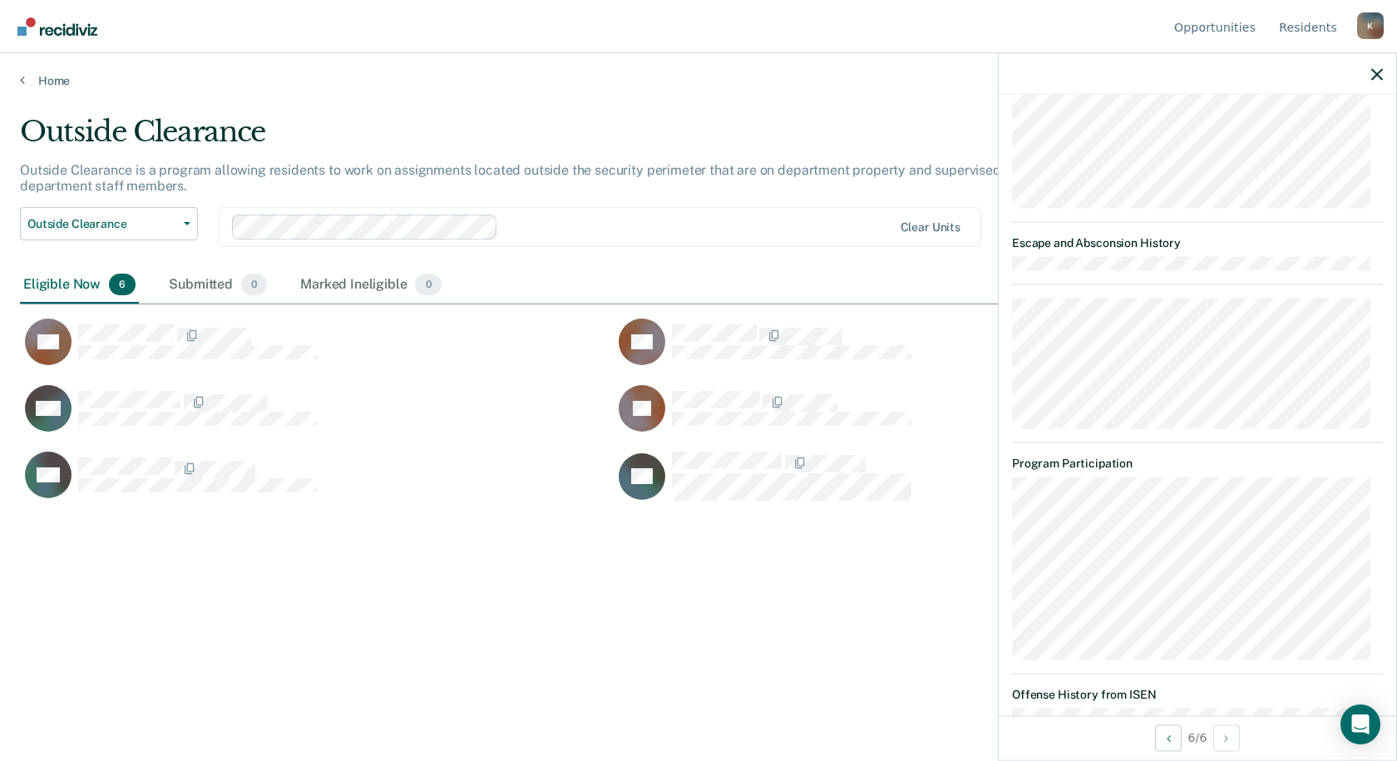
scroll to position [1785, 0]
